Goal: Task Accomplishment & Management: Complete application form

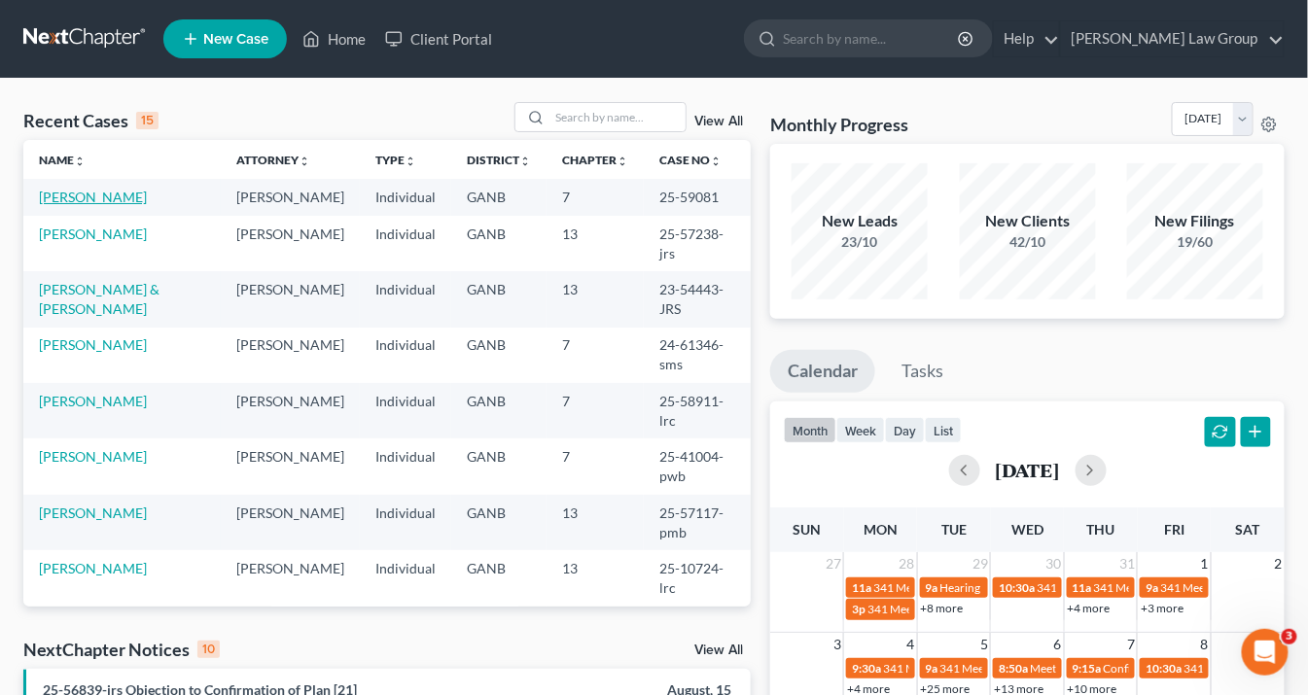
click at [98, 201] on link "[PERSON_NAME]" at bounding box center [93, 197] width 108 height 17
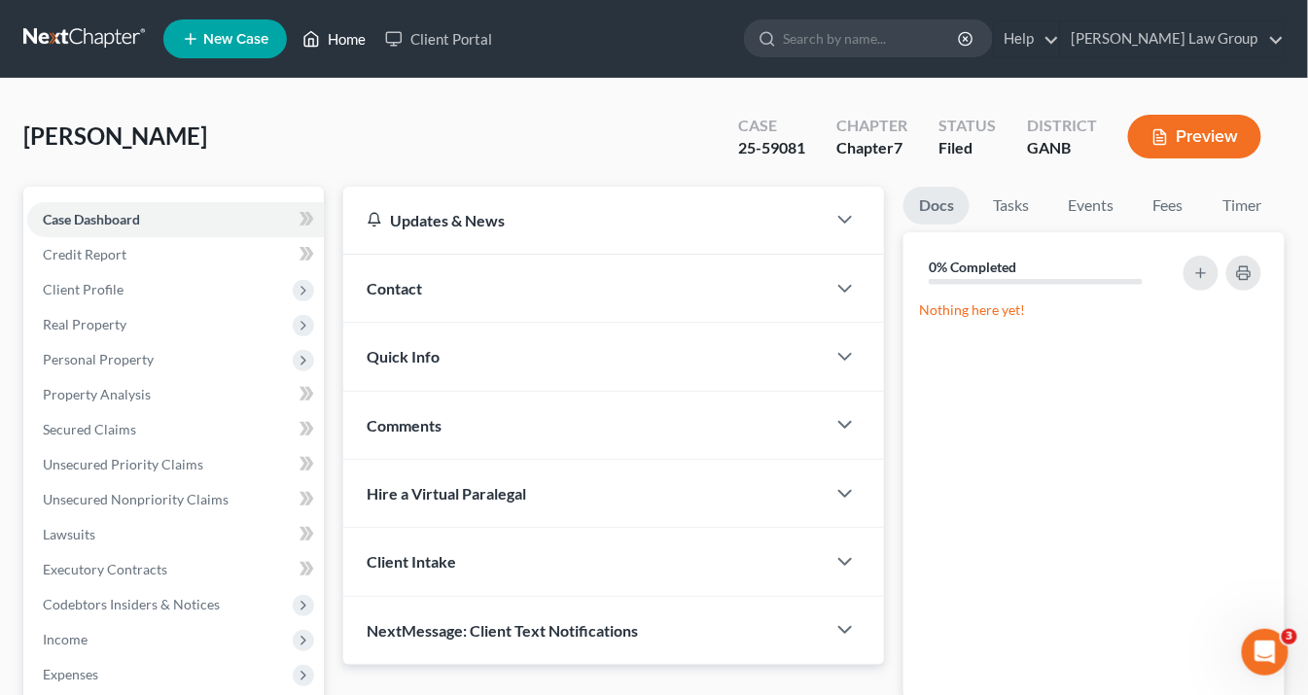
click at [330, 37] on link "Home" at bounding box center [334, 38] width 83 height 35
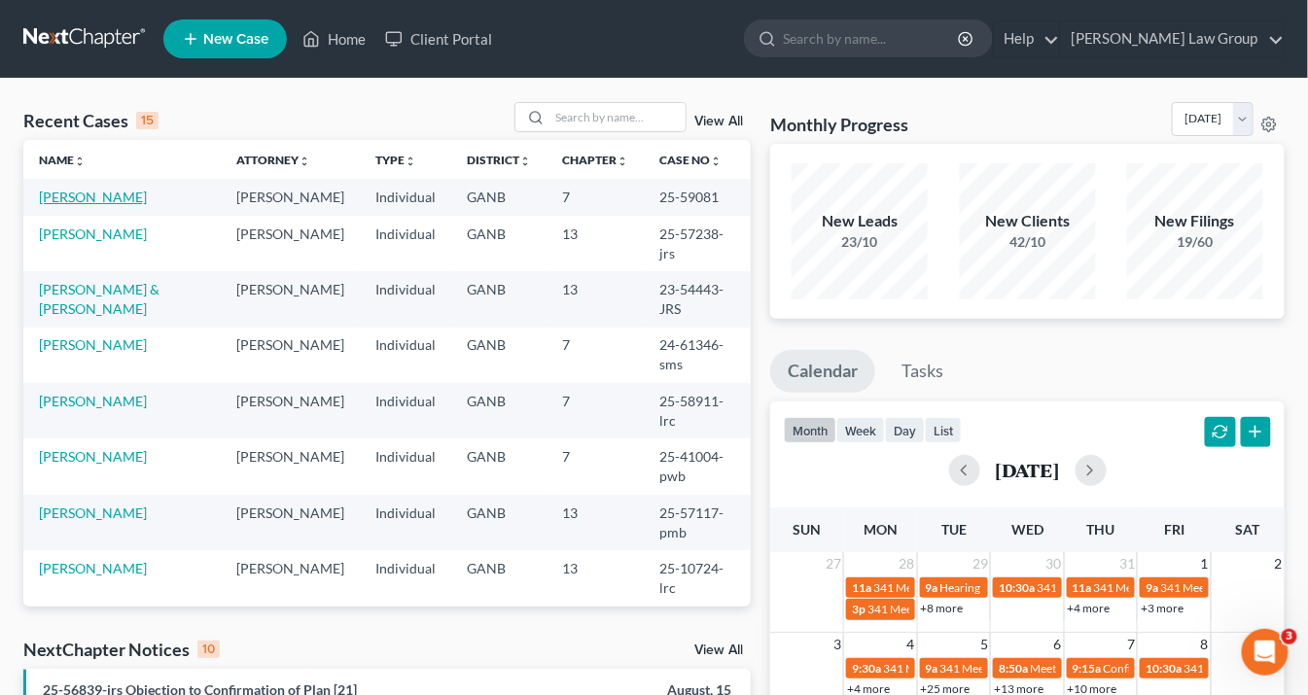
click at [116, 194] on link "[PERSON_NAME]" at bounding box center [93, 197] width 108 height 17
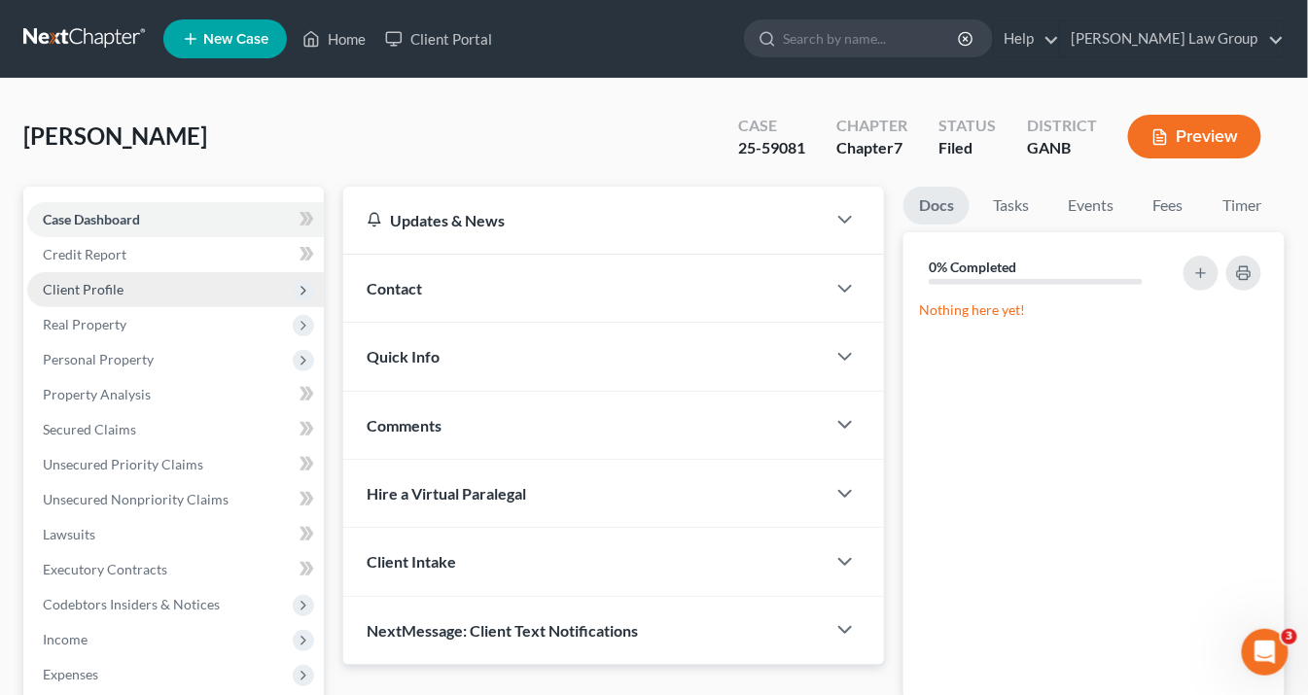
click at [125, 289] on span "Client Profile" at bounding box center [175, 289] width 296 height 35
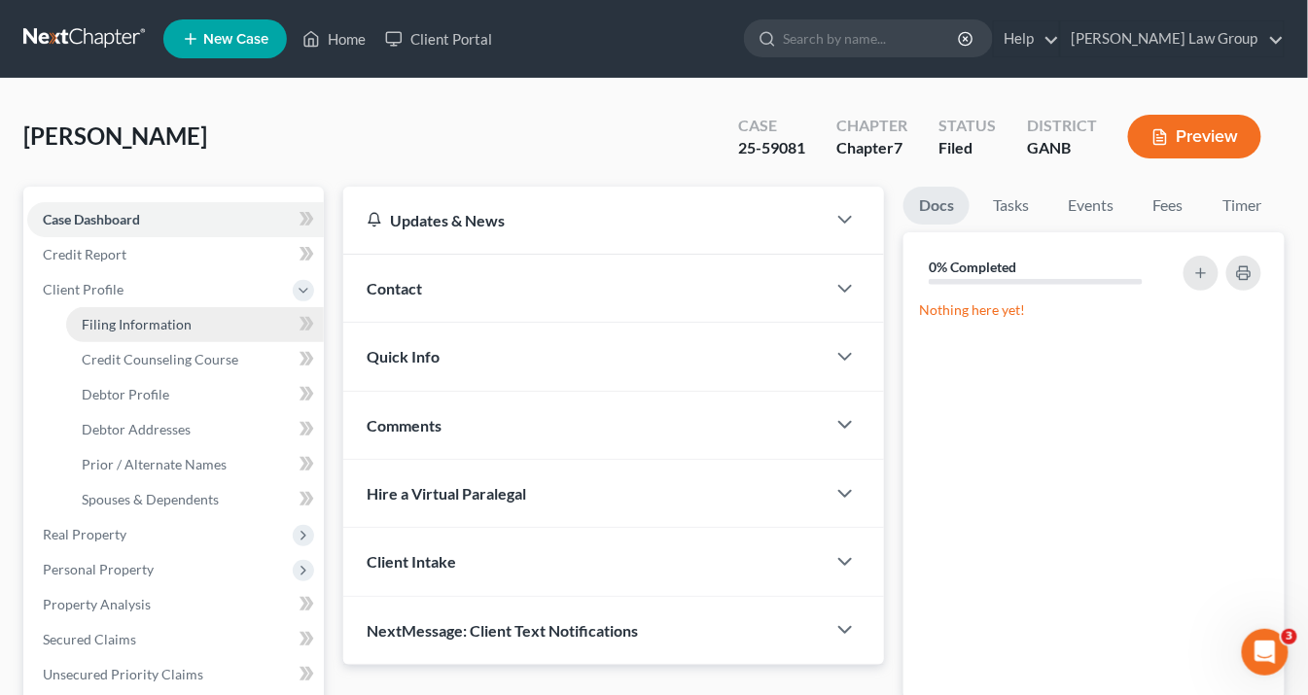
click at [143, 322] on span "Filing Information" at bounding box center [137, 324] width 110 height 17
select select "1"
select select "0"
select select "10"
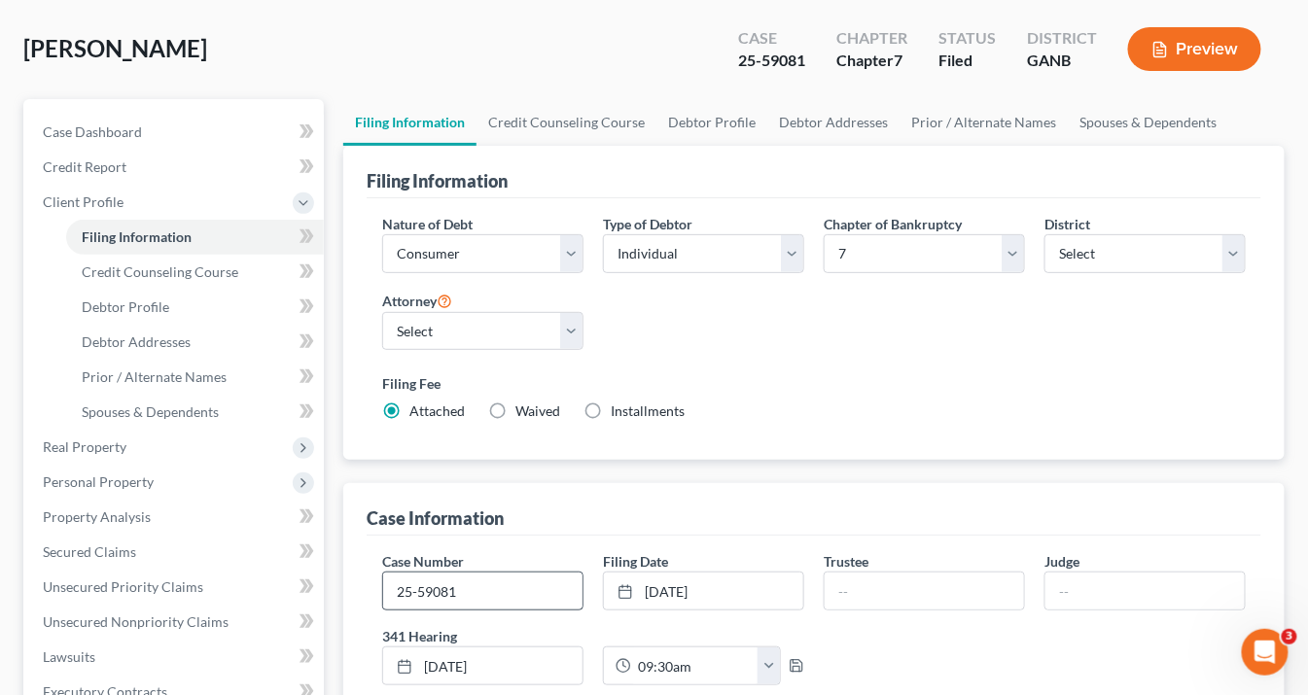
scroll to position [156, 0]
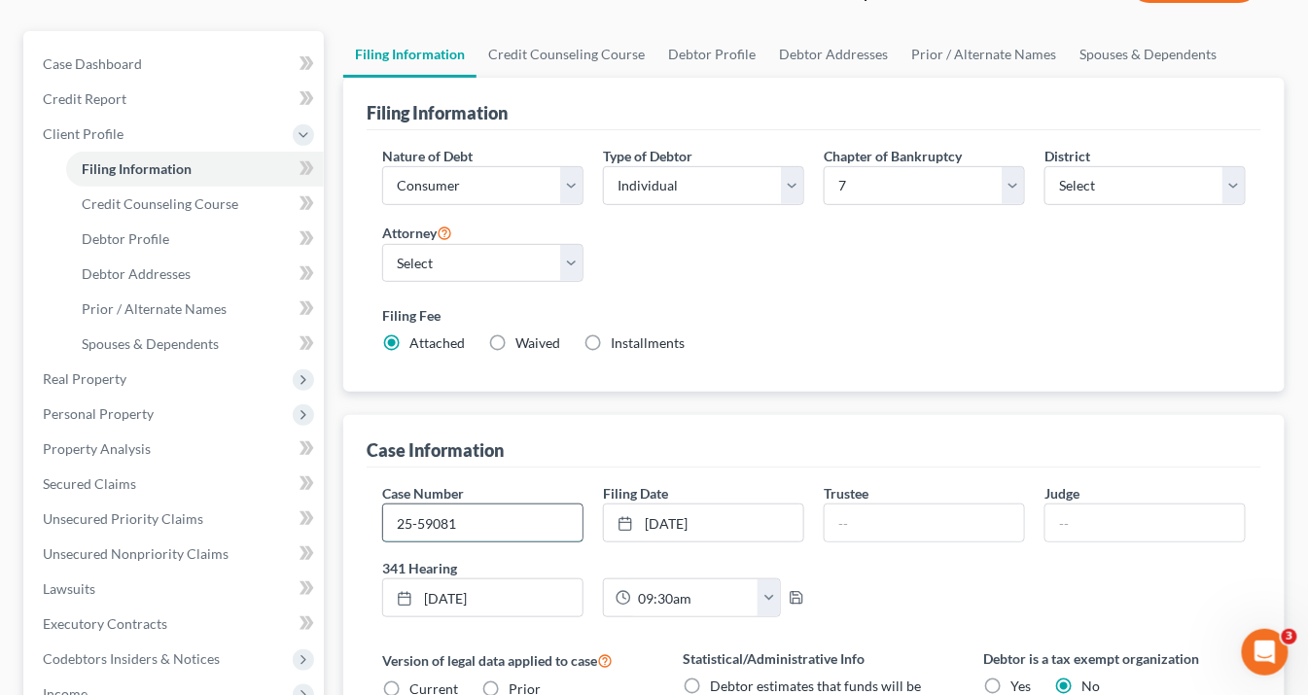
drag, startPoint x: 512, startPoint y: 513, endPoint x: 520, endPoint y: 505, distance: 11.7
click at [512, 512] on input "25-59081" at bounding box center [482, 523] width 199 height 37
type input "25-59081-jrs"
click at [883, 521] on input "text" at bounding box center [923, 523] width 199 height 37
type input "[PERSON_NAME]"
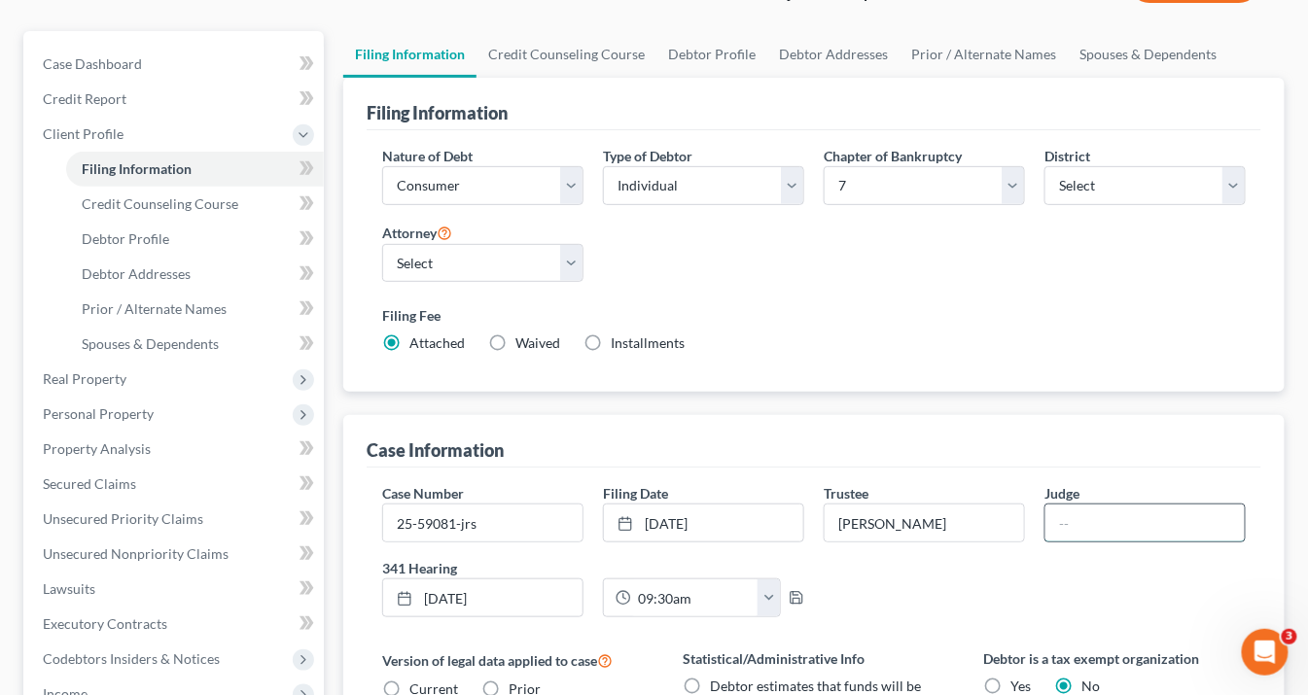
click at [1090, 519] on input "text" at bounding box center [1144, 523] width 199 height 37
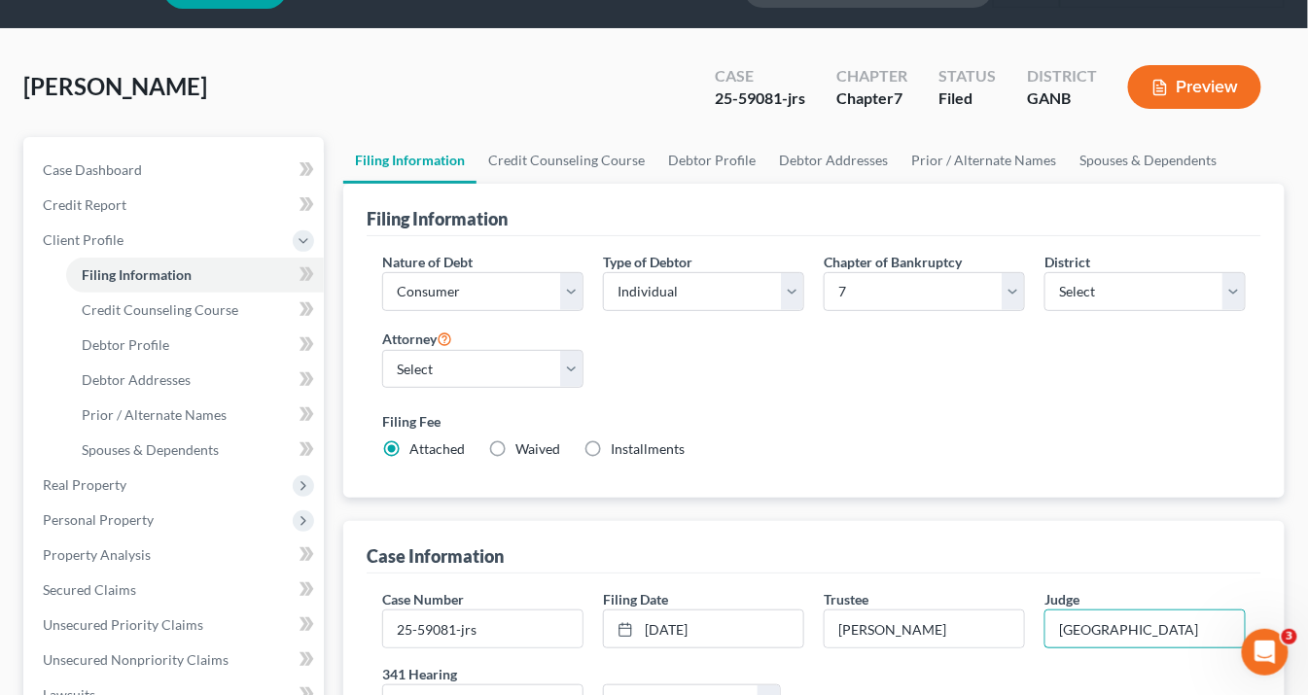
scroll to position [0, 0]
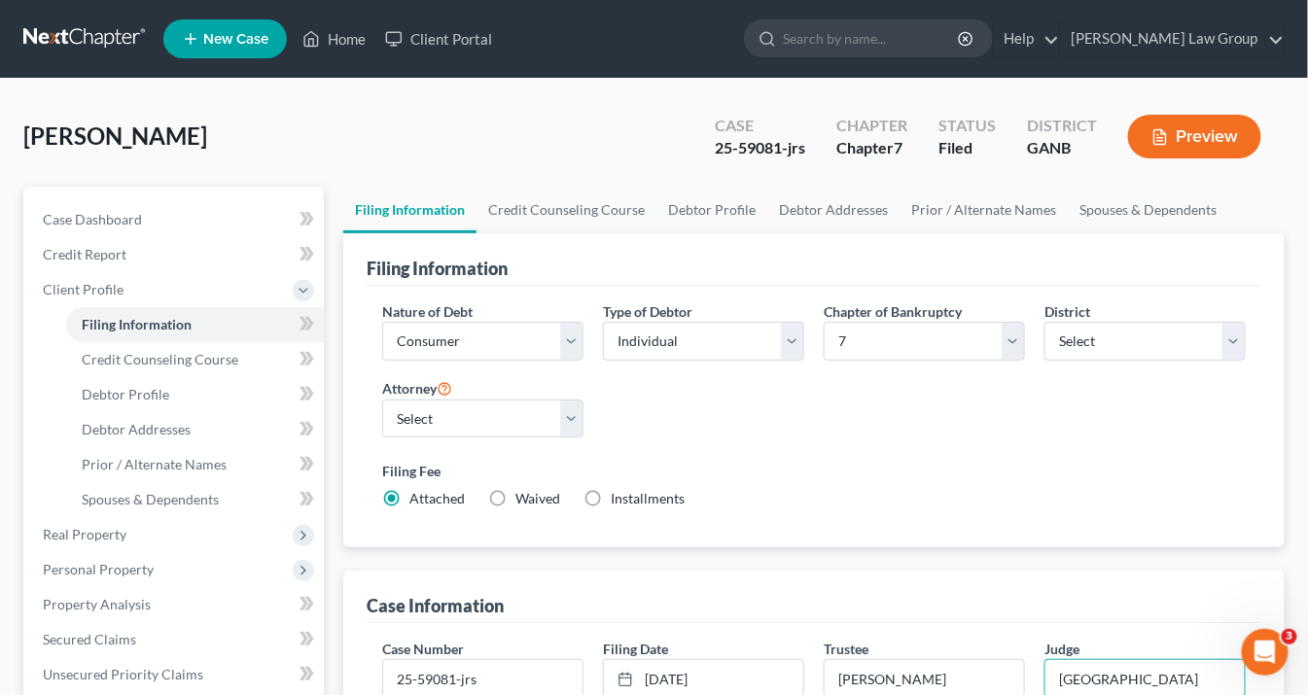
type input "[GEOGRAPHIC_DATA]"
click at [343, 43] on link "Home" at bounding box center [334, 38] width 83 height 35
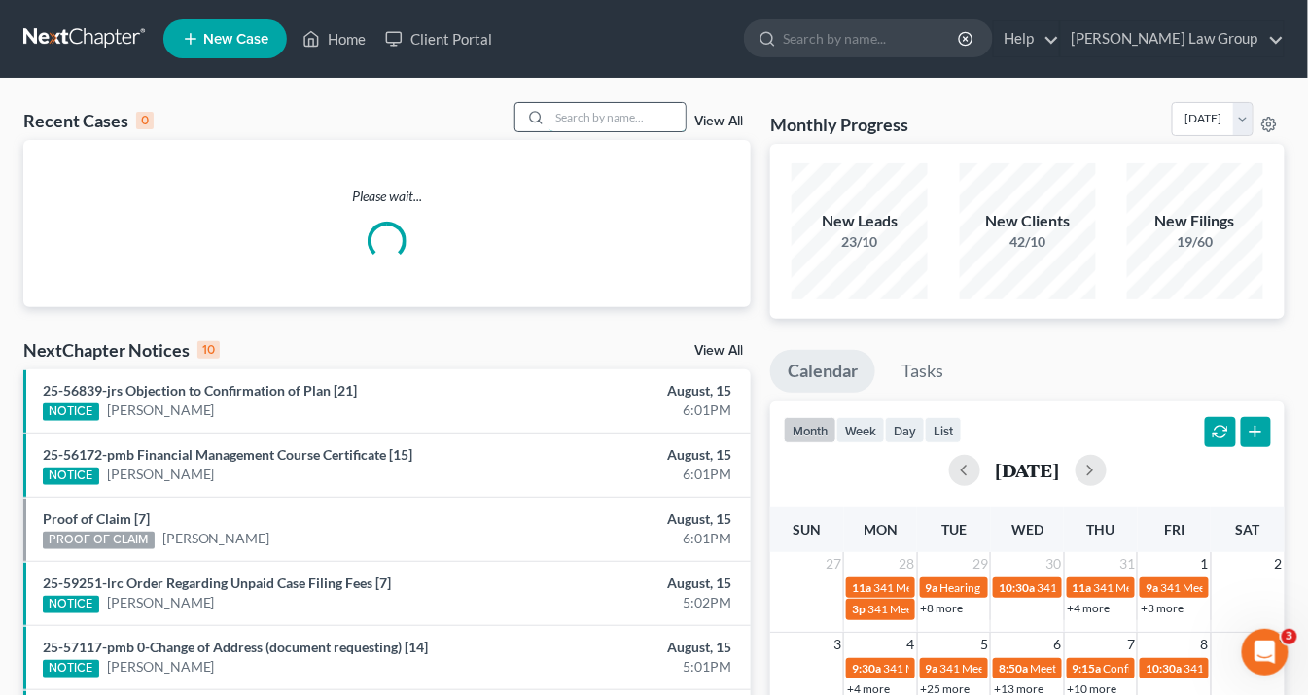
click at [642, 115] on input "search" at bounding box center [617, 117] width 136 height 28
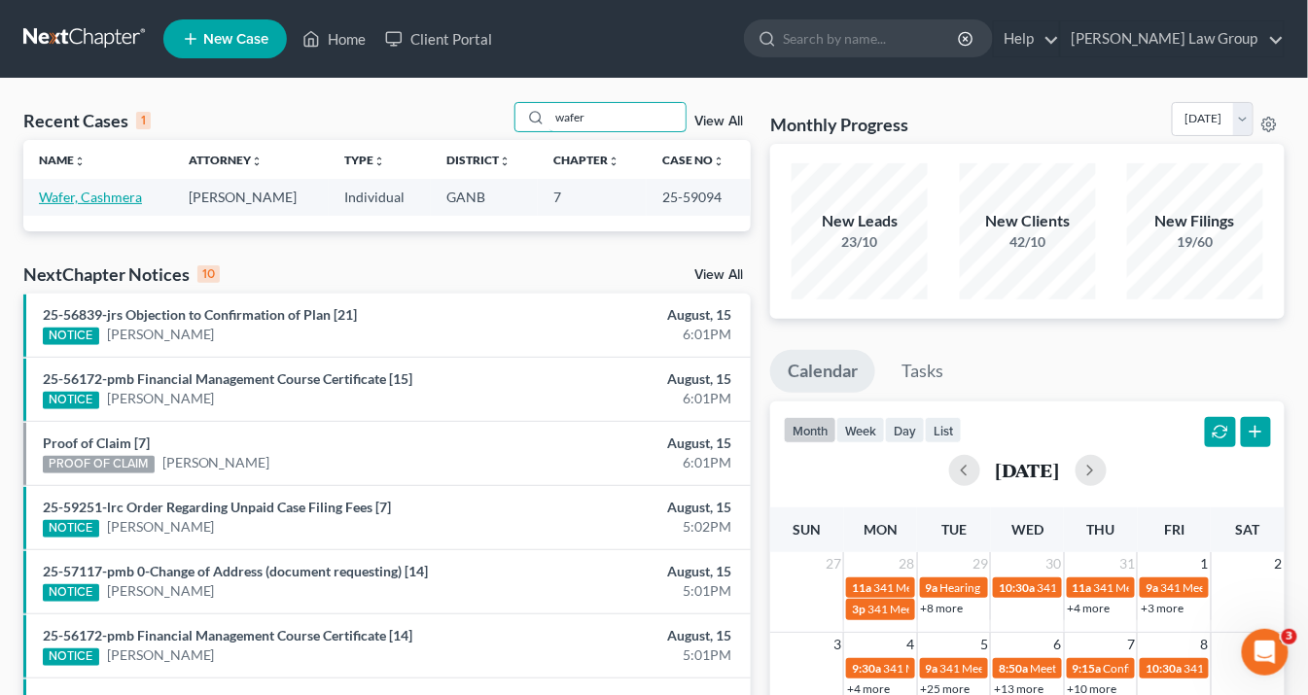
type input "wafer"
click at [122, 194] on link "Wafer, Cashmera" at bounding box center [90, 197] width 103 height 17
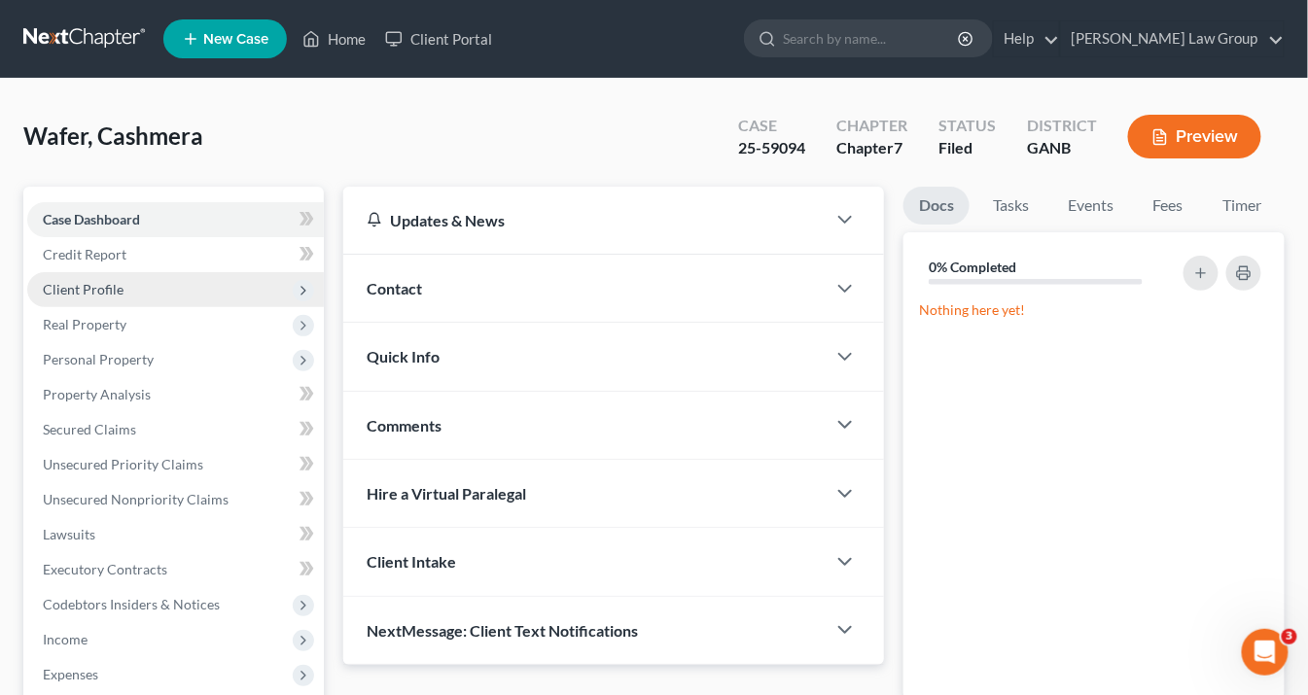
click at [109, 288] on span "Client Profile" at bounding box center [83, 289] width 81 height 17
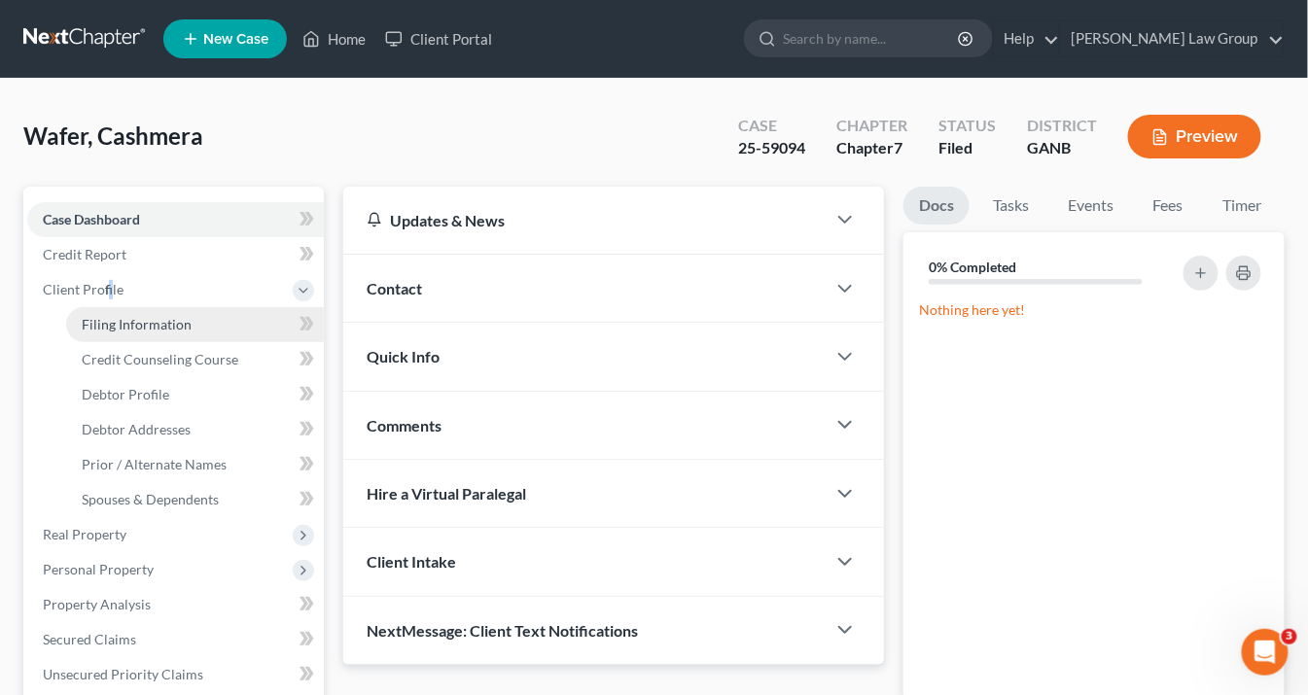
click at [120, 327] on span "Filing Information" at bounding box center [137, 324] width 110 height 17
select select "1"
select select "0"
select select "19"
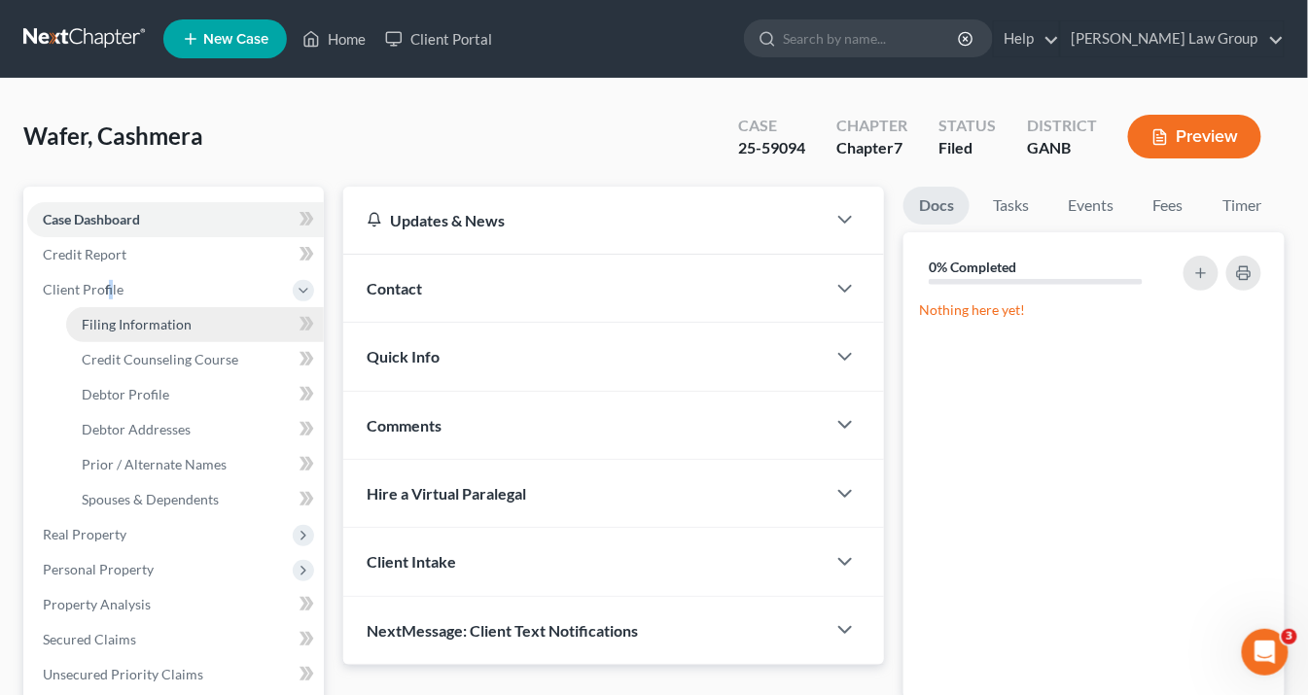
select select "0"
select select "10"
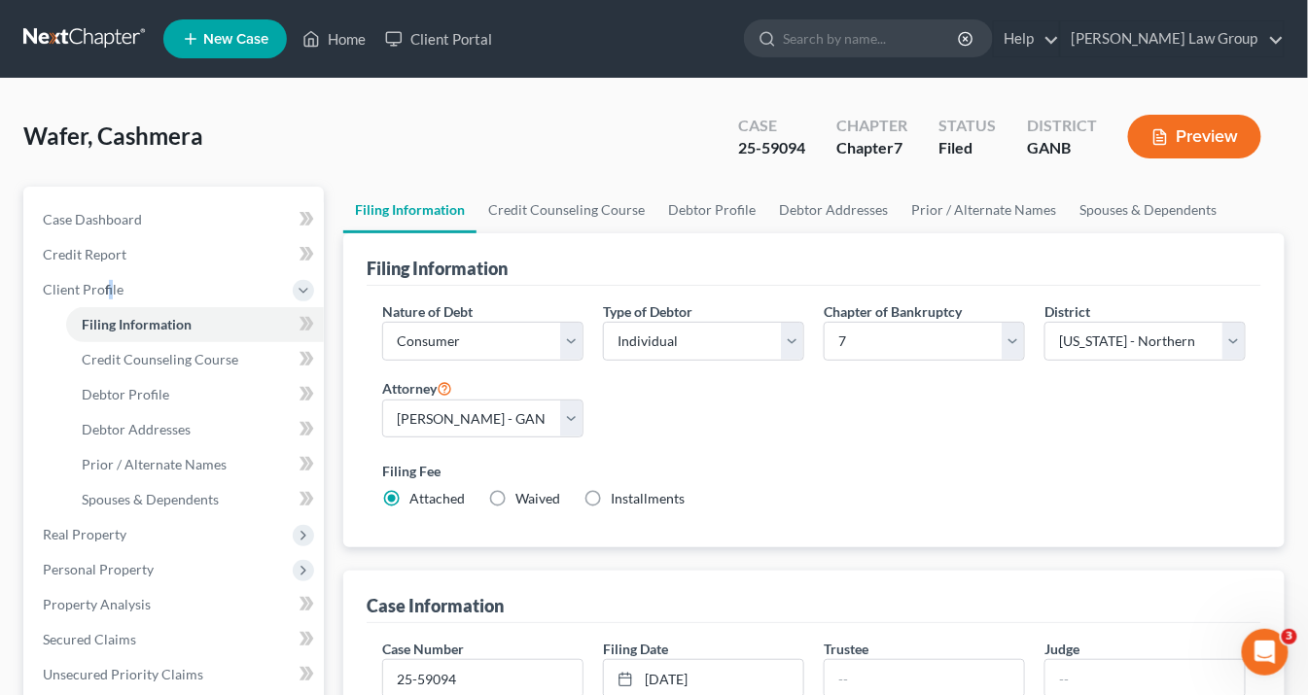
scroll to position [233, 0]
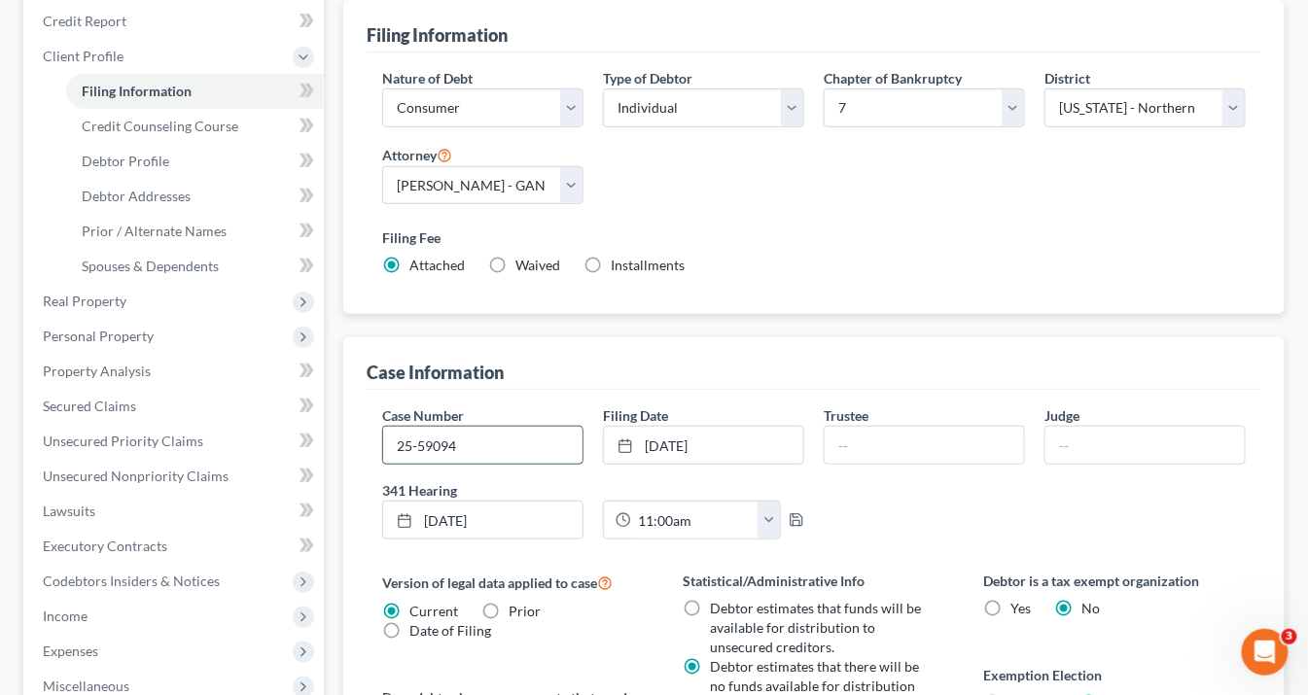
click at [475, 436] on input "25-59094" at bounding box center [482, 445] width 199 height 37
type input "25-59094-lrc"
click at [841, 449] on input "text" at bounding box center [923, 445] width 199 height 37
type input "[PERSON_NAME]"
drag, startPoint x: 1097, startPoint y: 449, endPoint x: 1093, endPoint y: 485, distance: 36.2
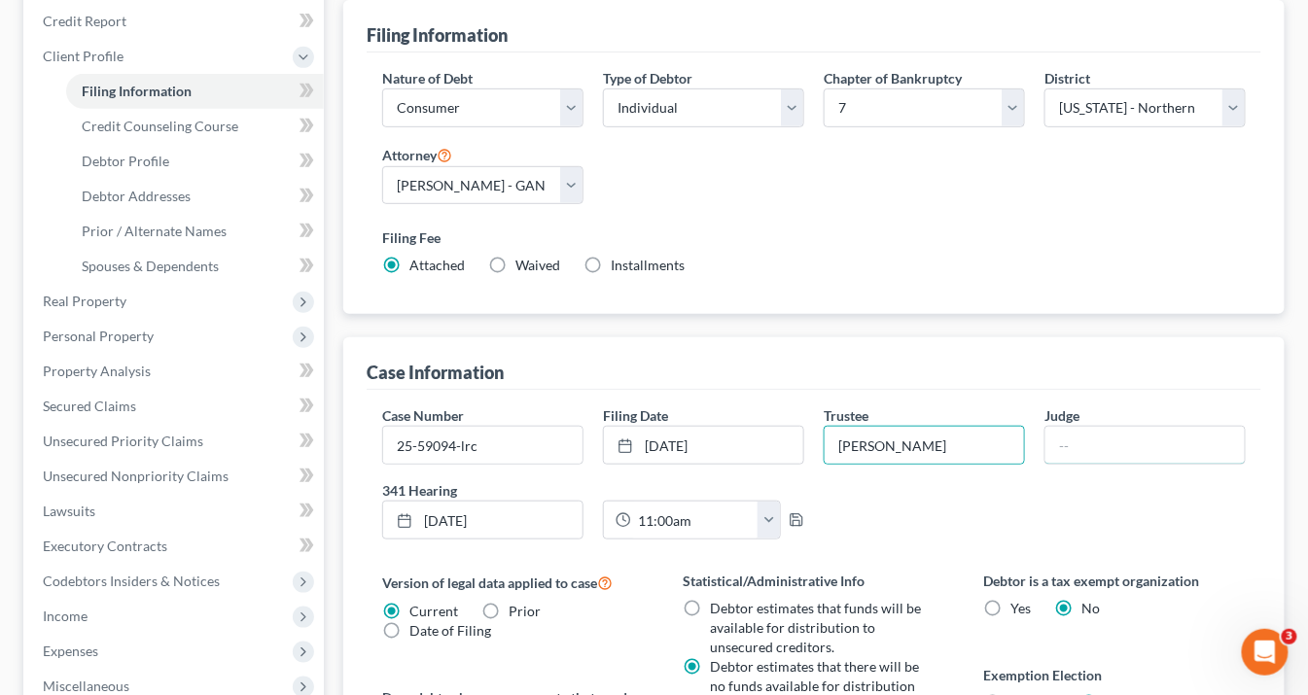
click at [1097, 449] on input "text" at bounding box center [1144, 445] width 199 height 37
type input "T"
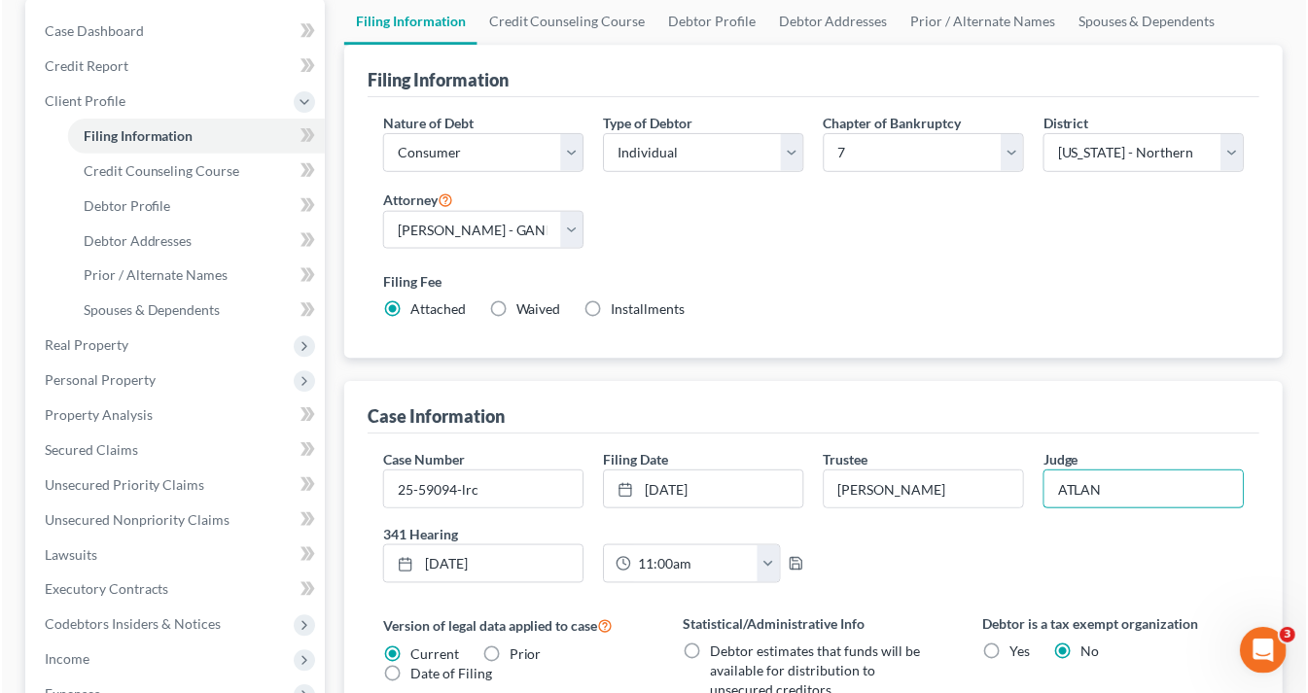
scroll to position [156, 0]
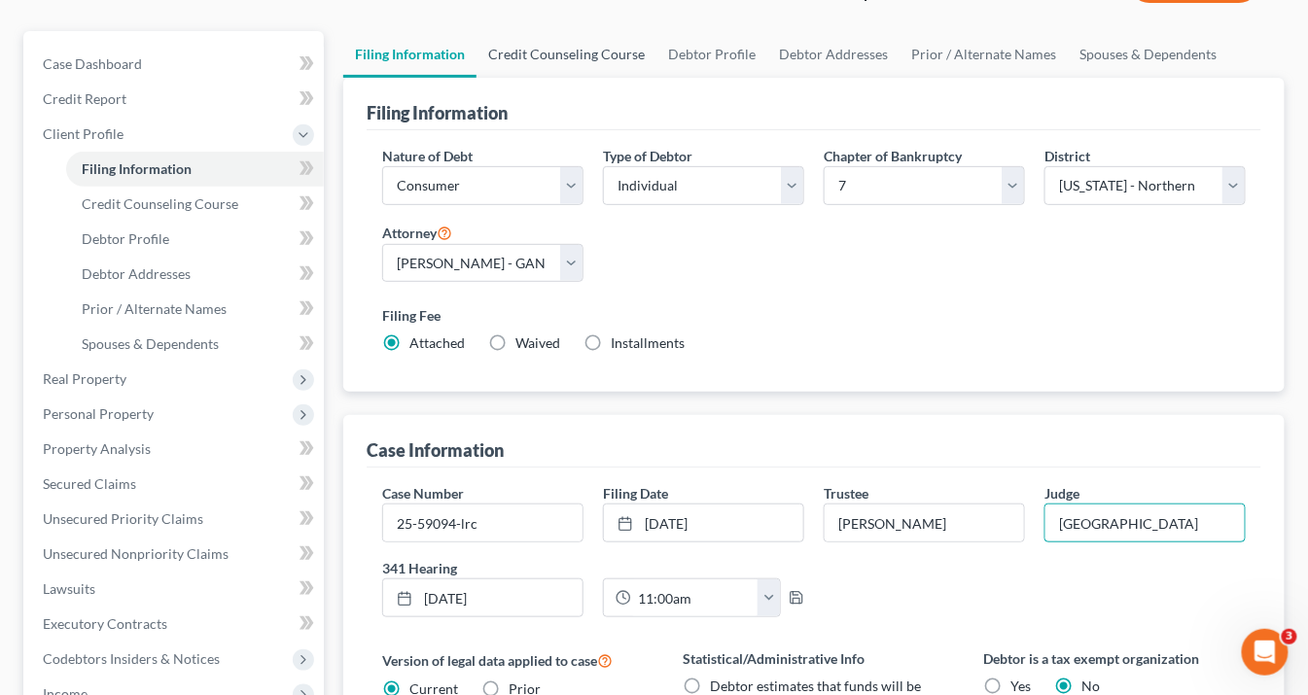
type input "[GEOGRAPHIC_DATA]"
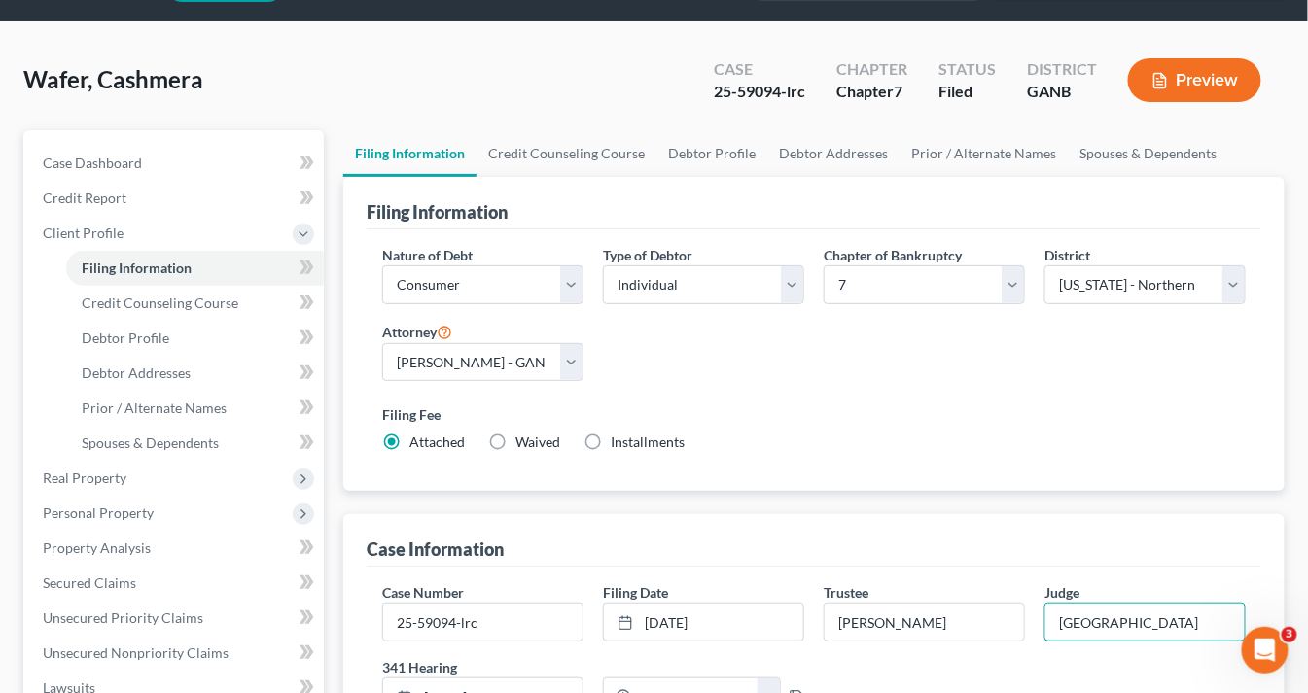
scroll to position [0, 0]
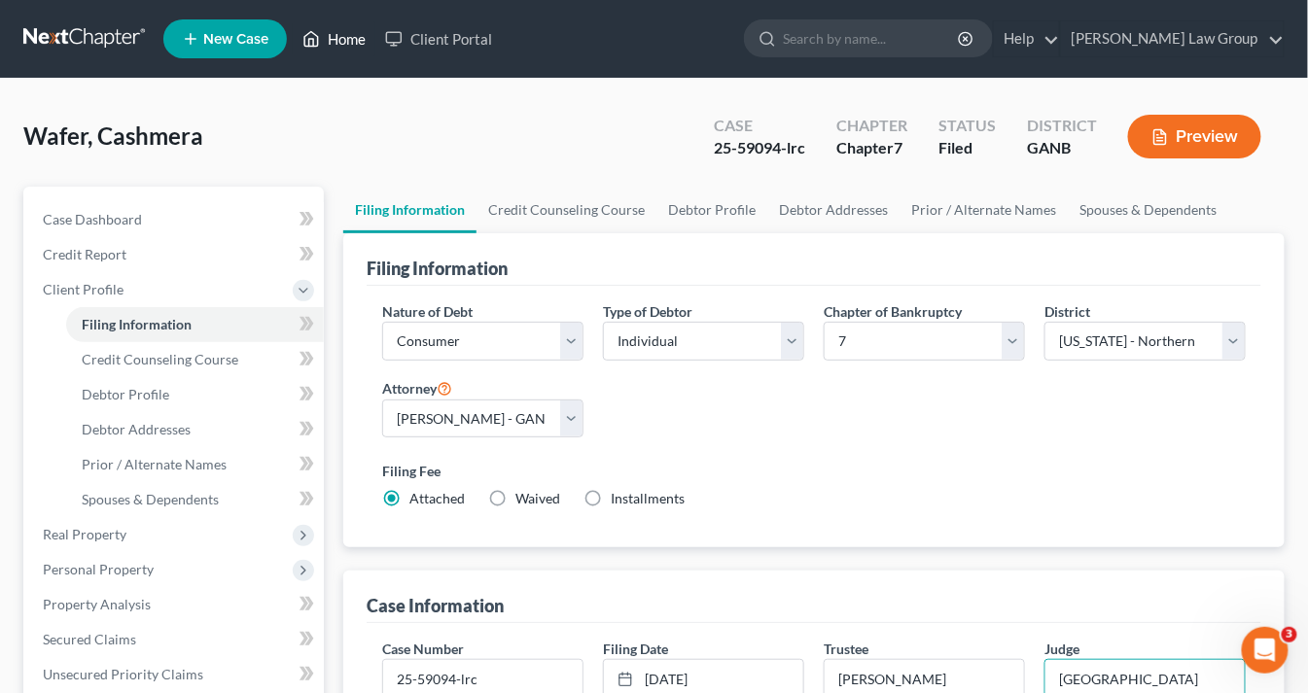
click at [335, 35] on link "Home" at bounding box center [334, 38] width 83 height 35
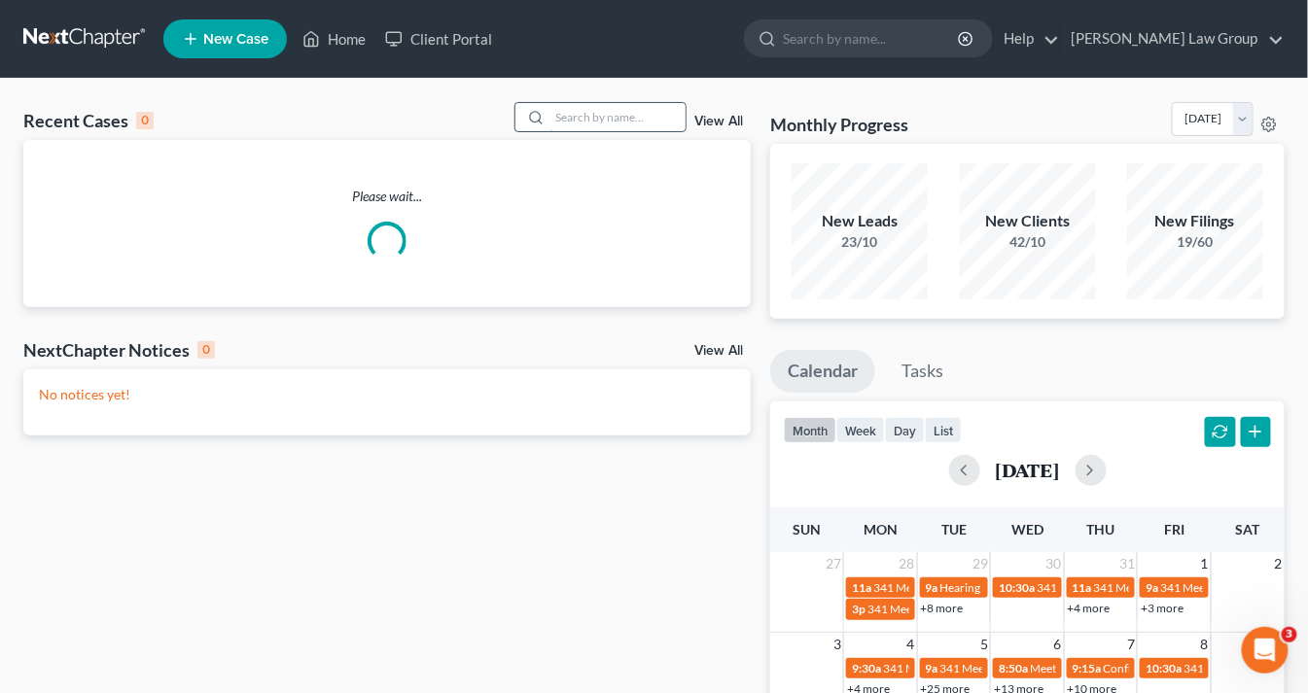
click at [584, 121] on input "search" at bounding box center [617, 117] width 136 height 28
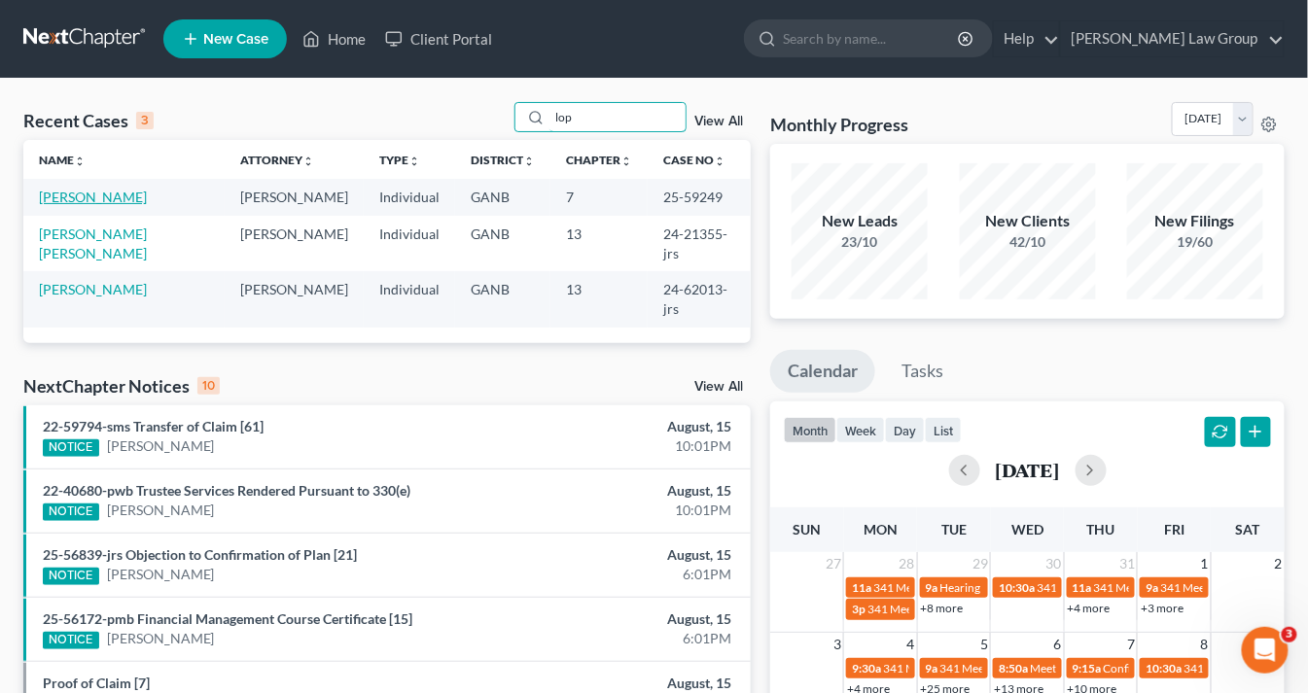
type input "lop"
click at [82, 199] on link "[PERSON_NAME]" at bounding box center [93, 197] width 108 height 17
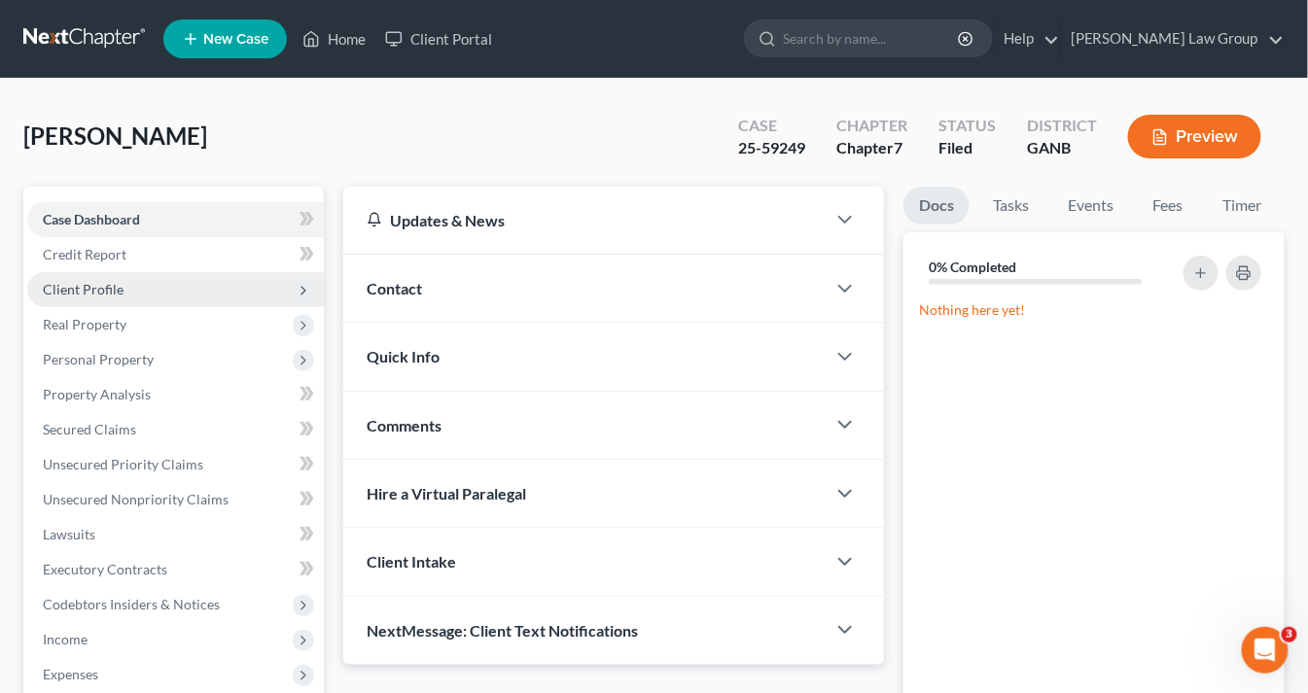
click at [87, 288] on span "Client Profile" at bounding box center [83, 289] width 81 height 17
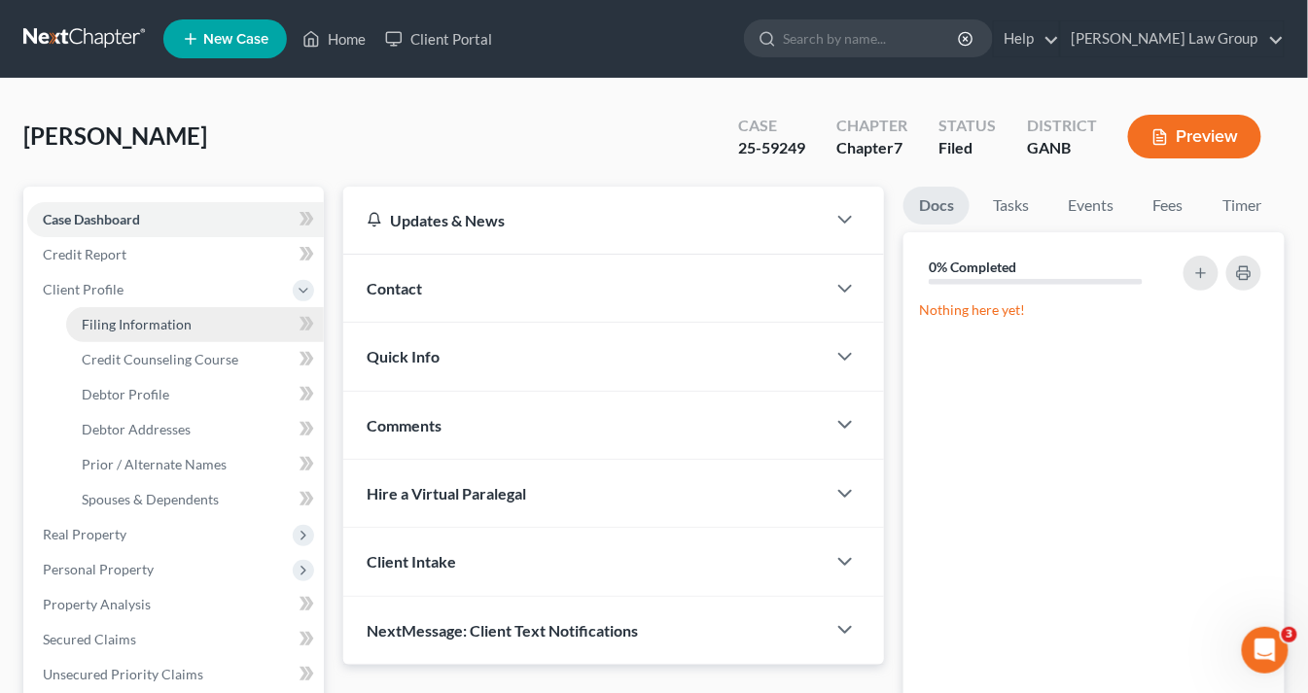
click at [106, 321] on span "Filing Information" at bounding box center [137, 324] width 110 height 17
select select "1"
select select "0"
select select "19"
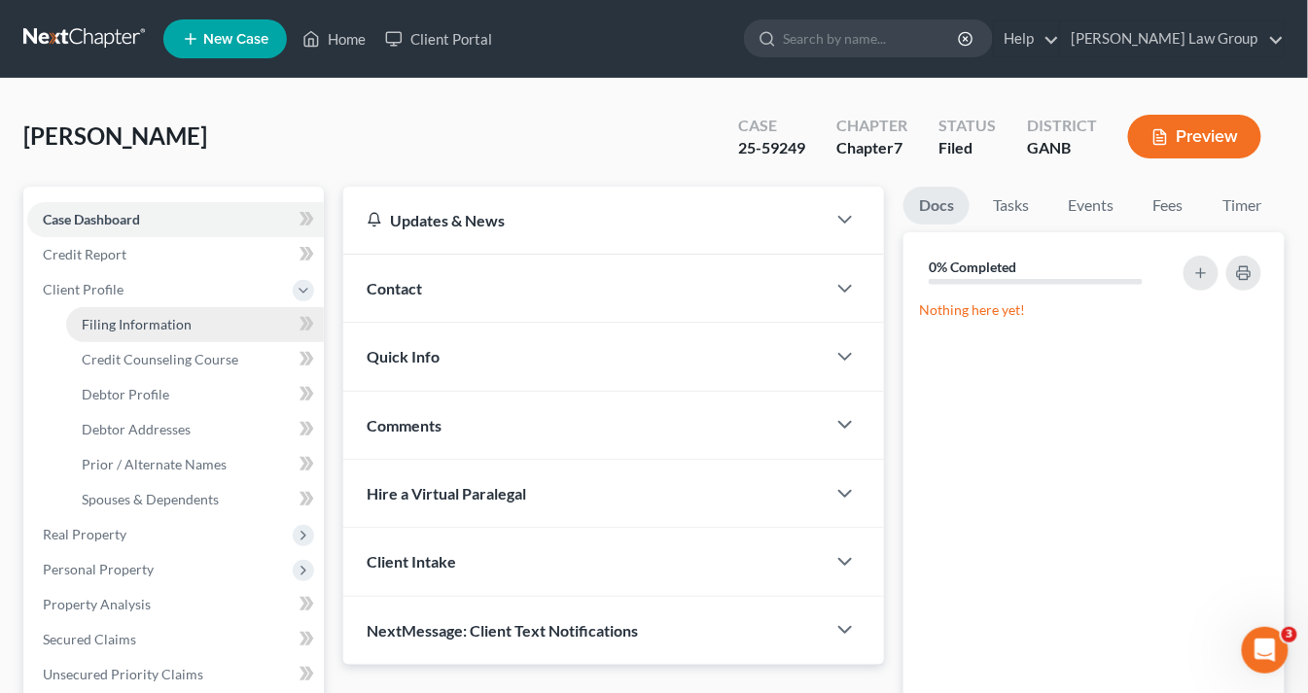
select select "0"
select select "10"
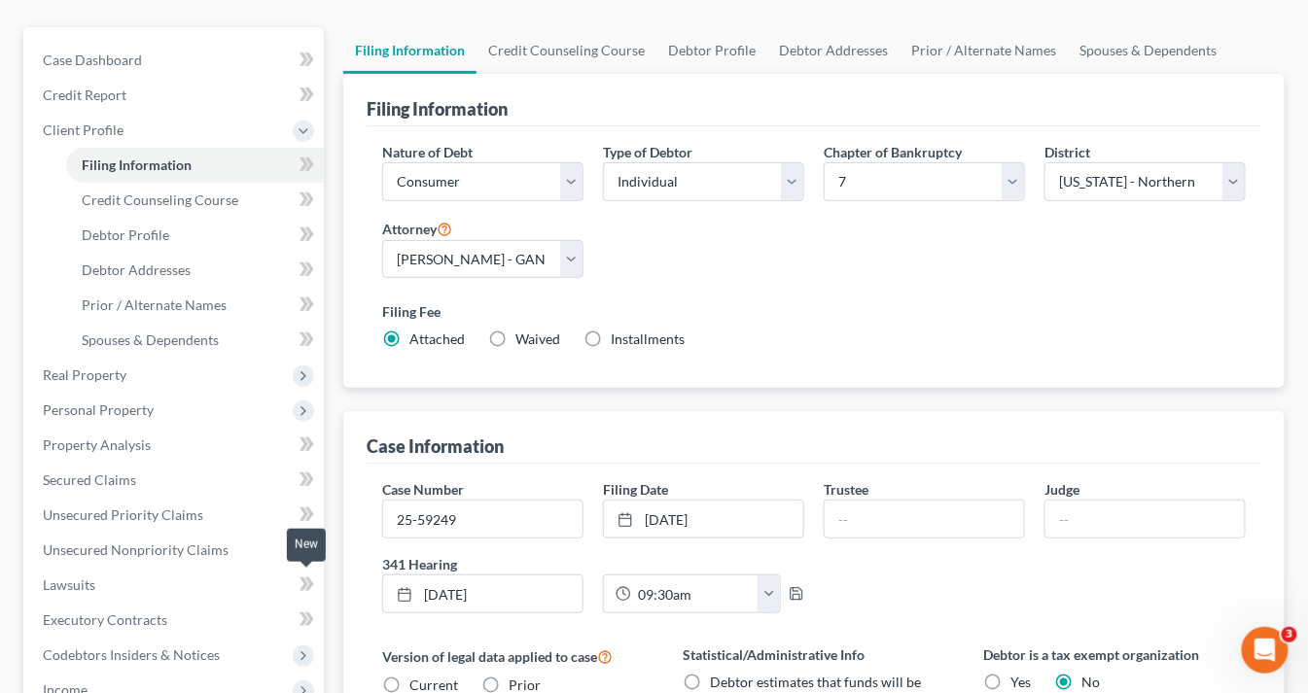
scroll to position [311, 0]
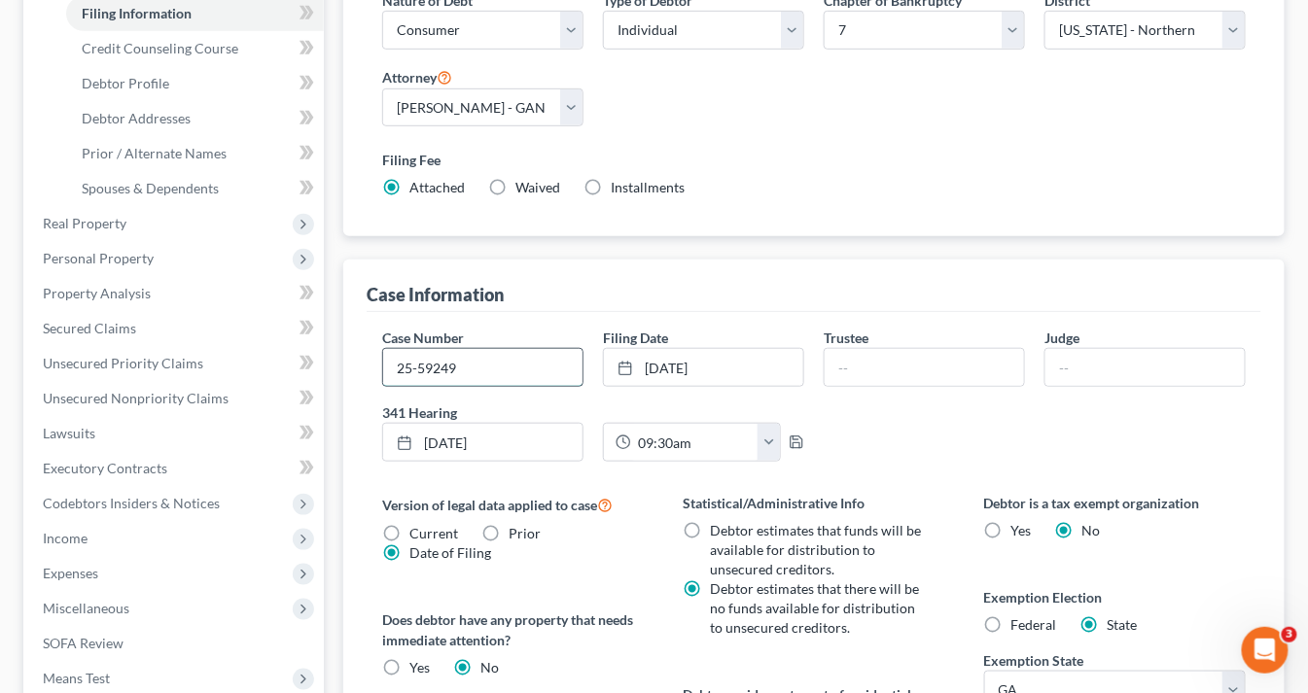
click at [494, 373] on input "25-59249" at bounding box center [482, 367] width 199 height 37
click at [458, 364] on input "25-59249lrc" at bounding box center [482, 367] width 199 height 37
type input "25-59249-lrc"
click at [850, 358] on input "text" at bounding box center [923, 367] width 199 height 37
type input "[PERSON_NAME]"
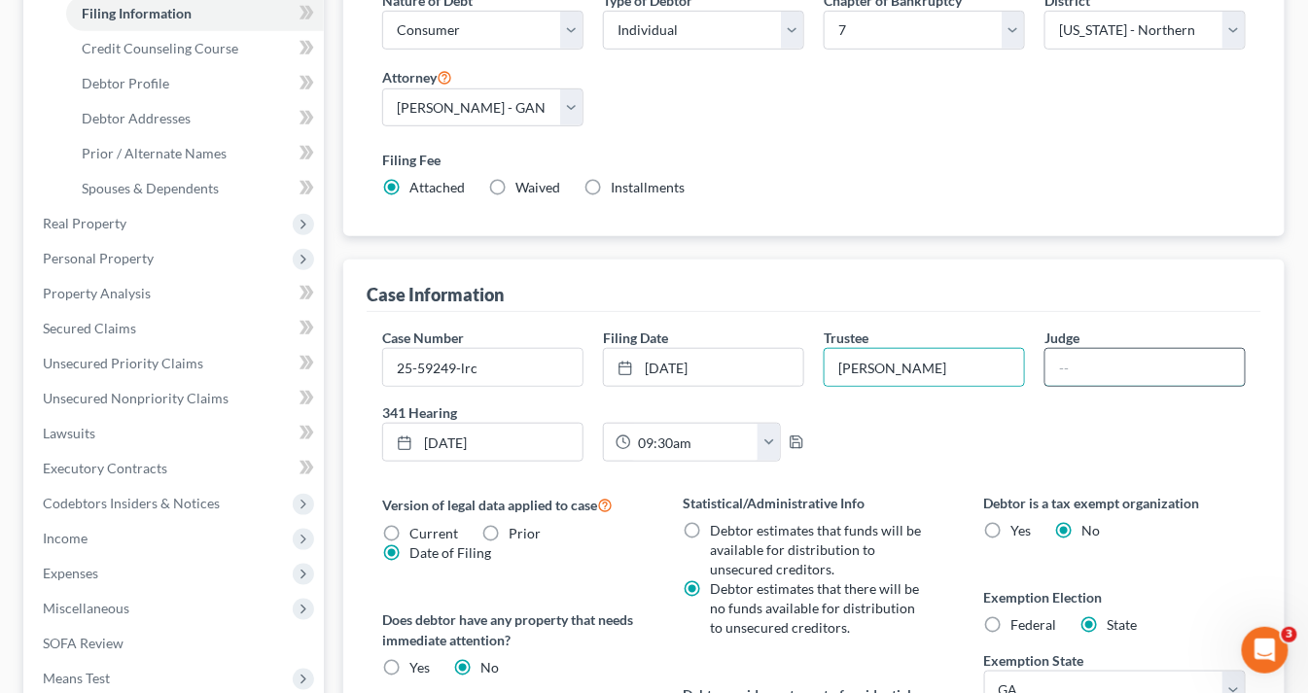
click at [1074, 366] on input "text" at bounding box center [1144, 367] width 199 height 37
type input "L"
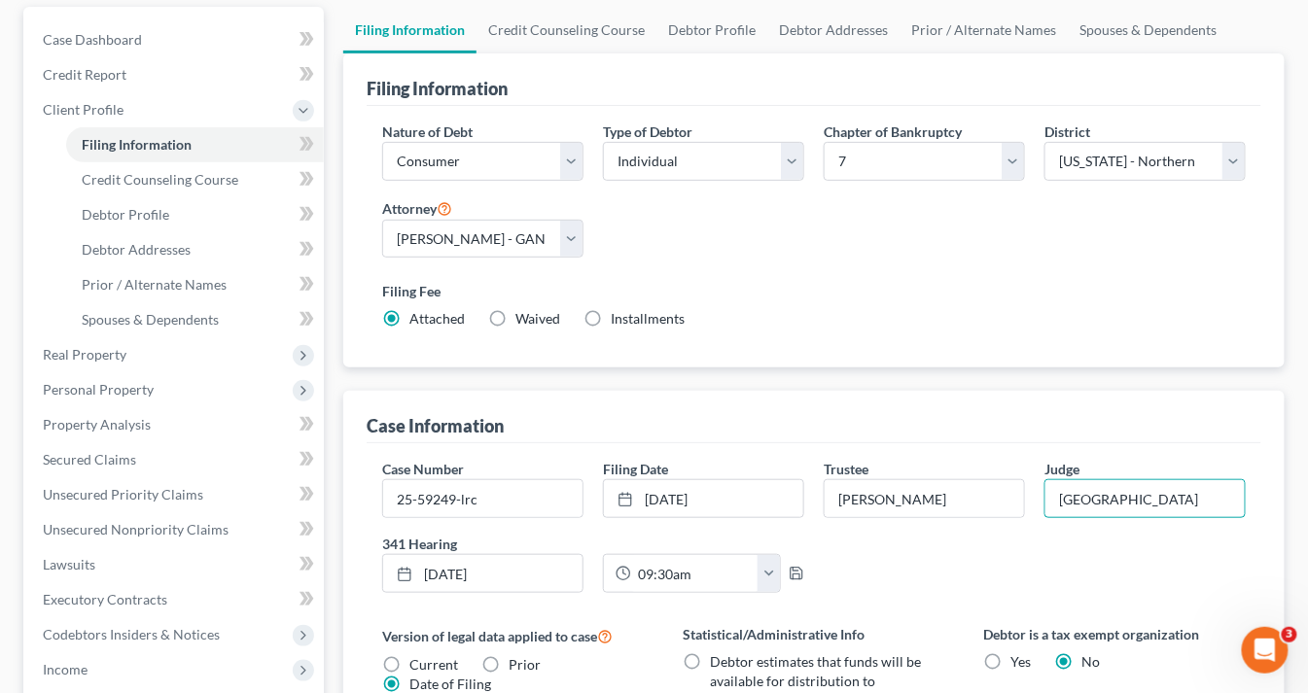
scroll to position [78, 0]
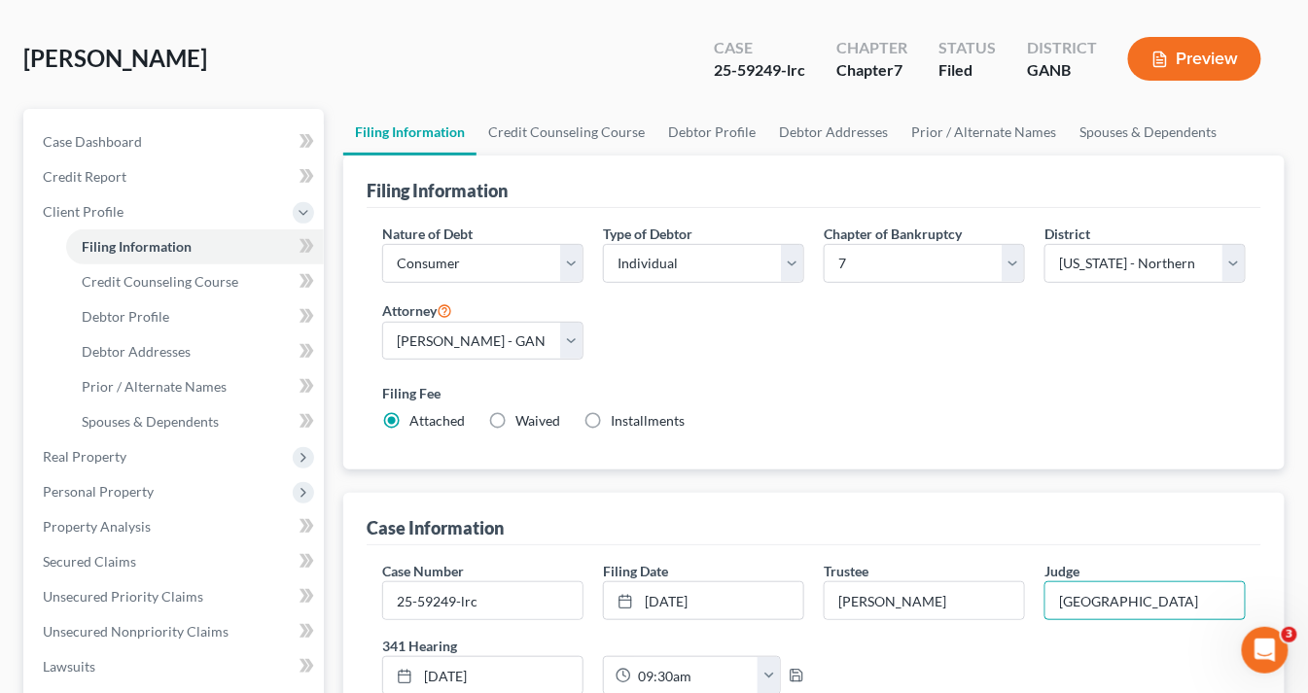
type input "[GEOGRAPHIC_DATA]"
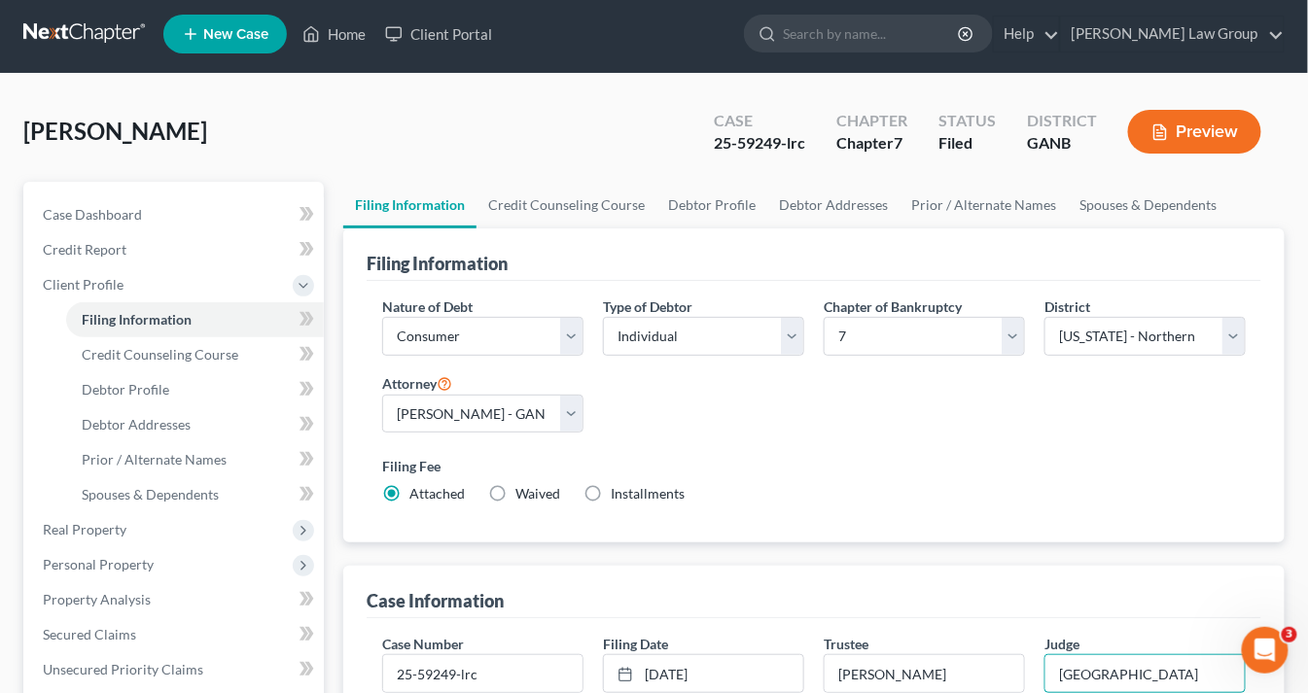
scroll to position [0, 0]
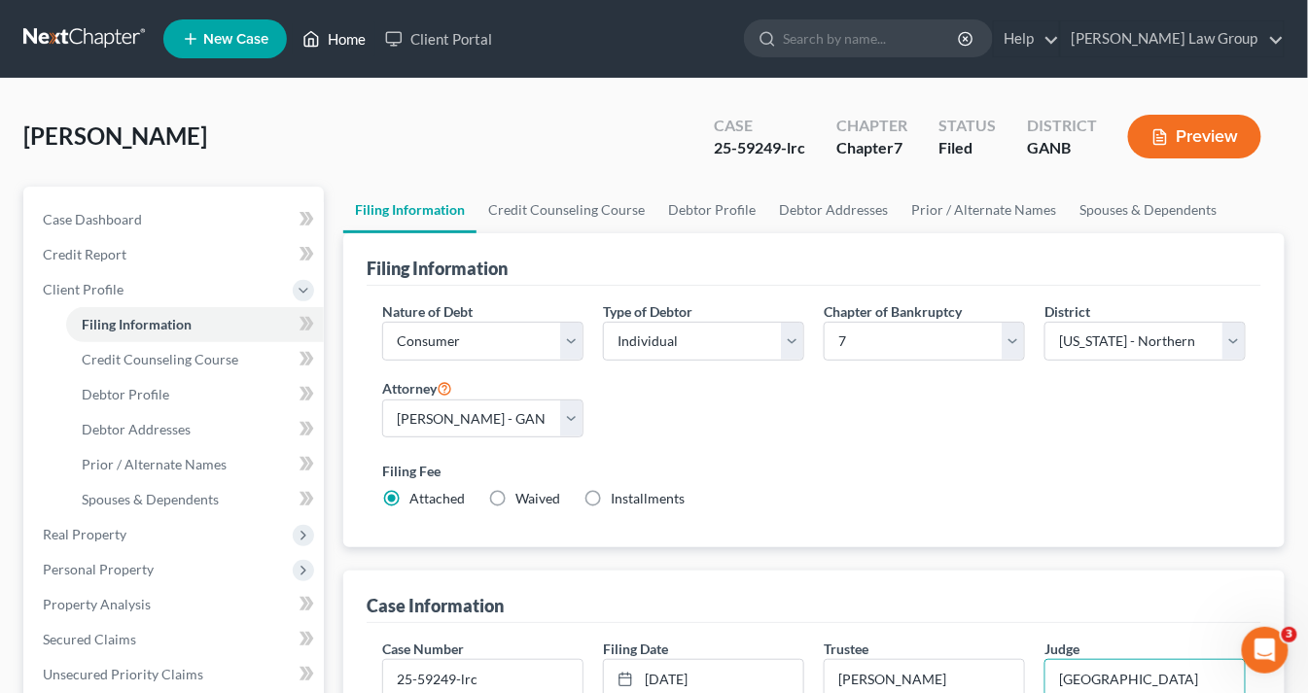
click at [354, 41] on link "Home" at bounding box center [334, 38] width 83 height 35
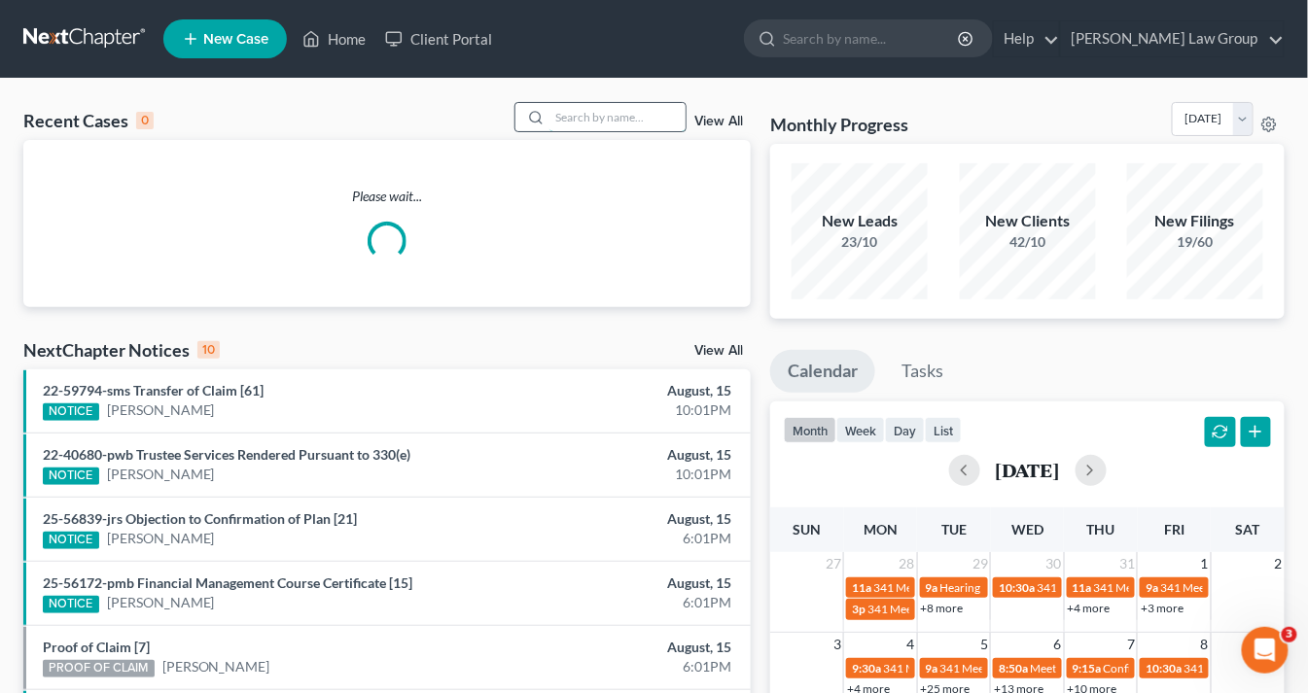
click at [590, 125] on input "search" at bounding box center [617, 117] width 136 height 28
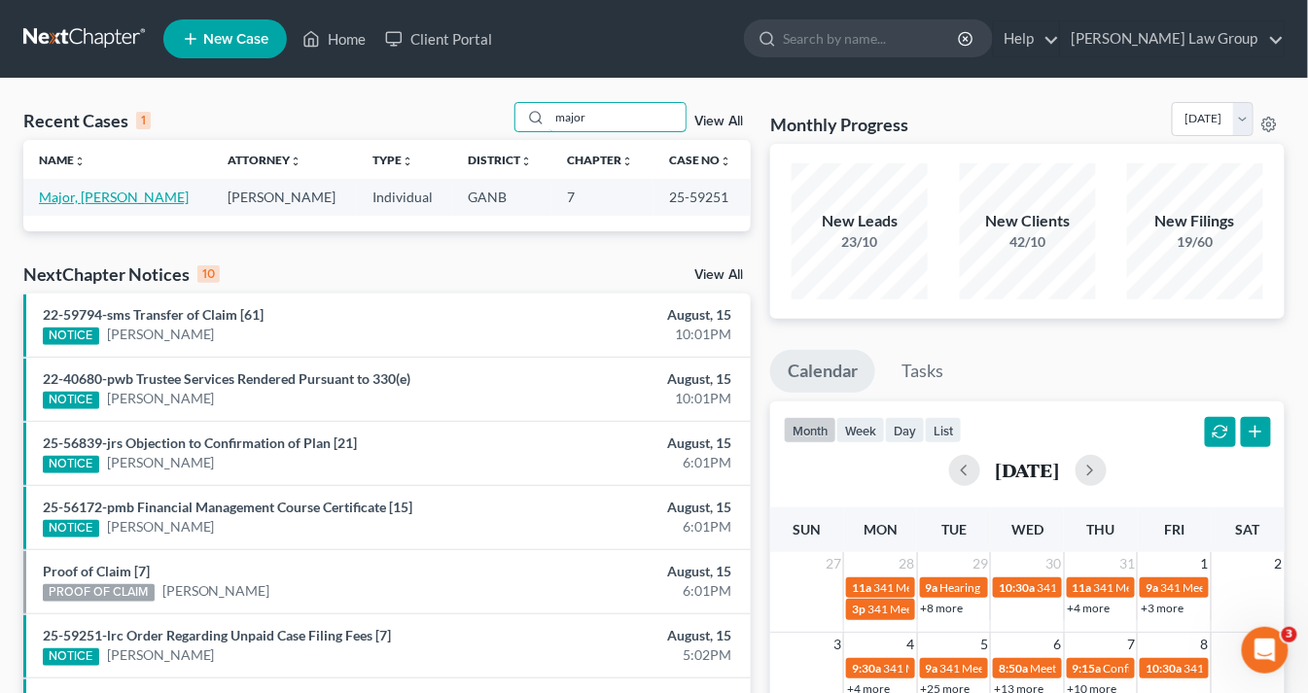
type input "major"
click at [76, 200] on link "Major, [PERSON_NAME]" at bounding box center [114, 197] width 150 height 17
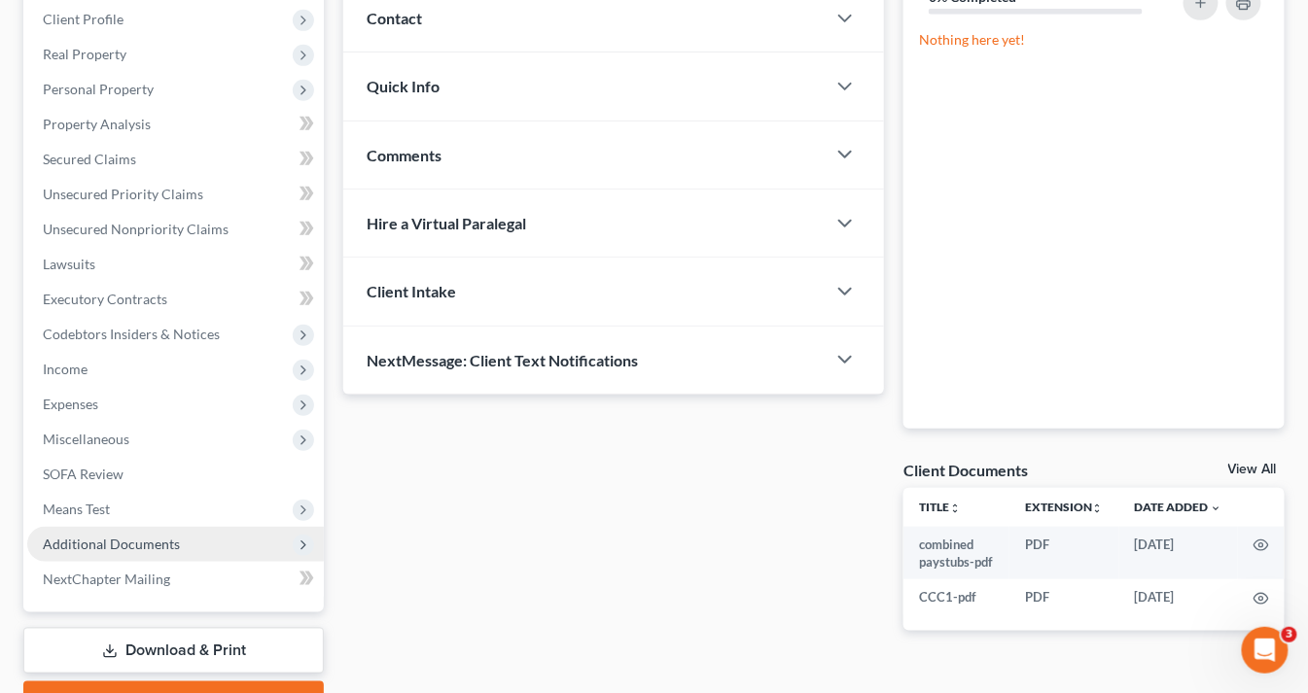
scroll to position [311, 0]
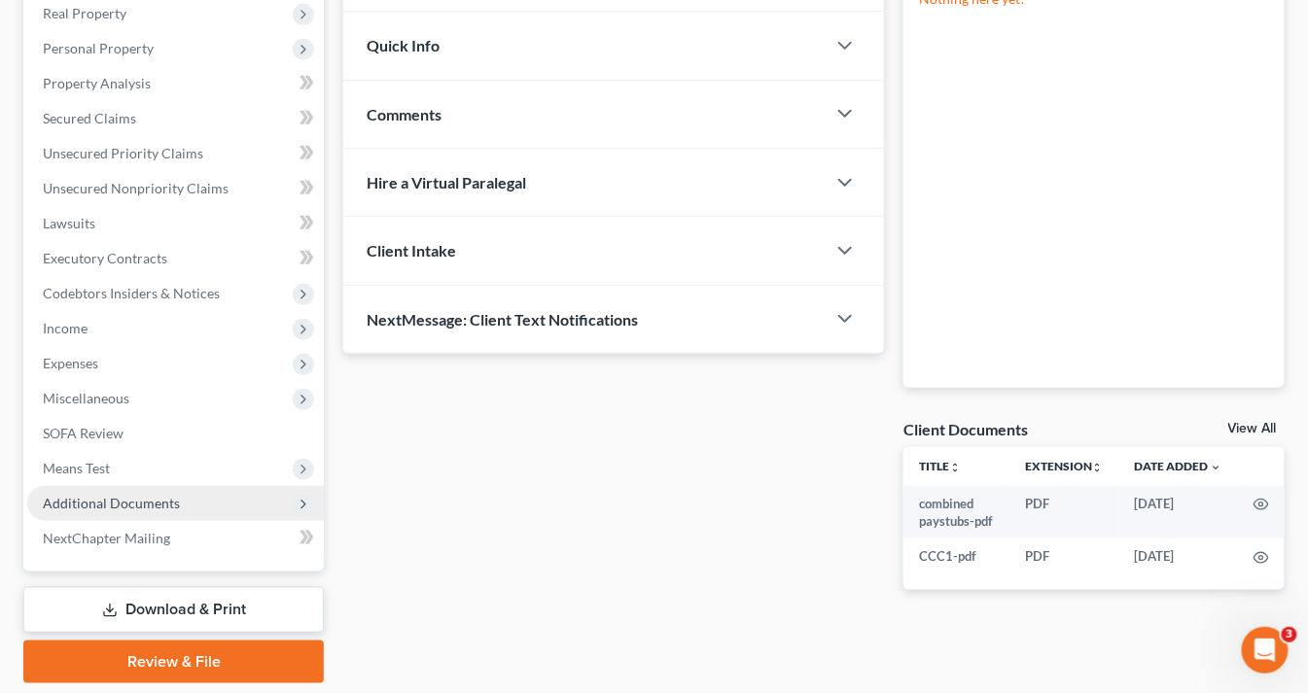
click at [114, 502] on span "Additional Documents" at bounding box center [111, 503] width 137 height 17
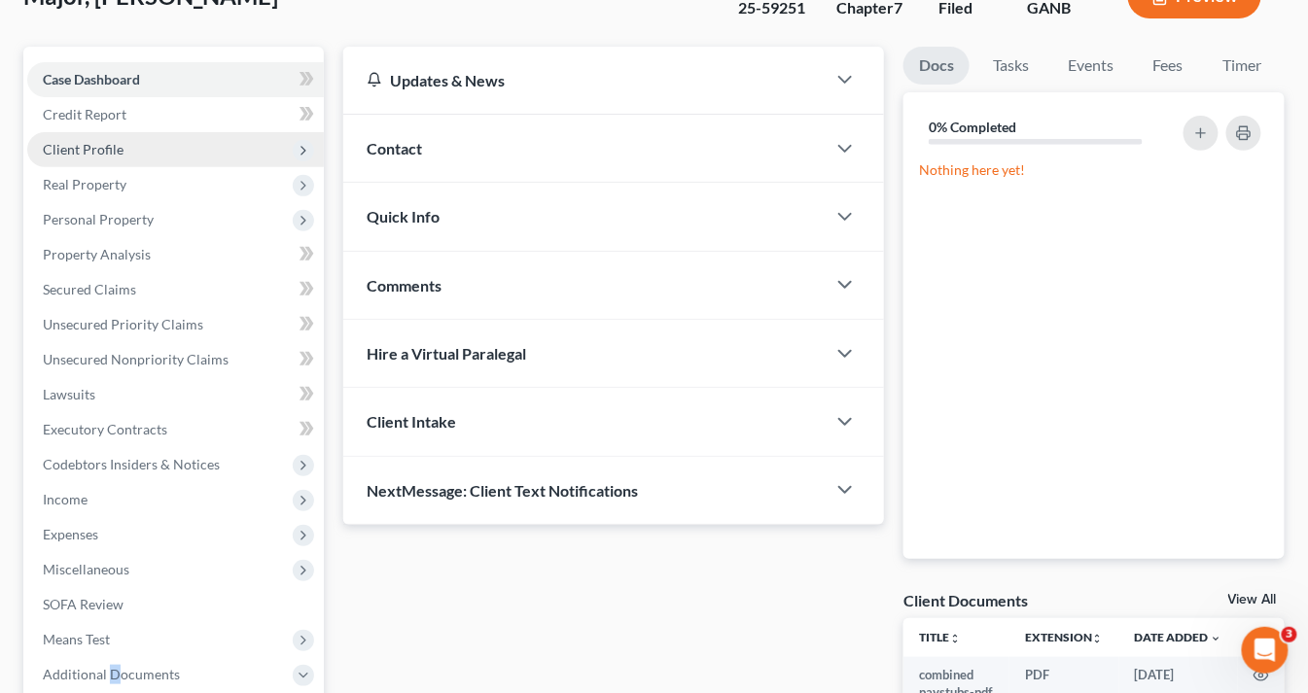
scroll to position [78, 0]
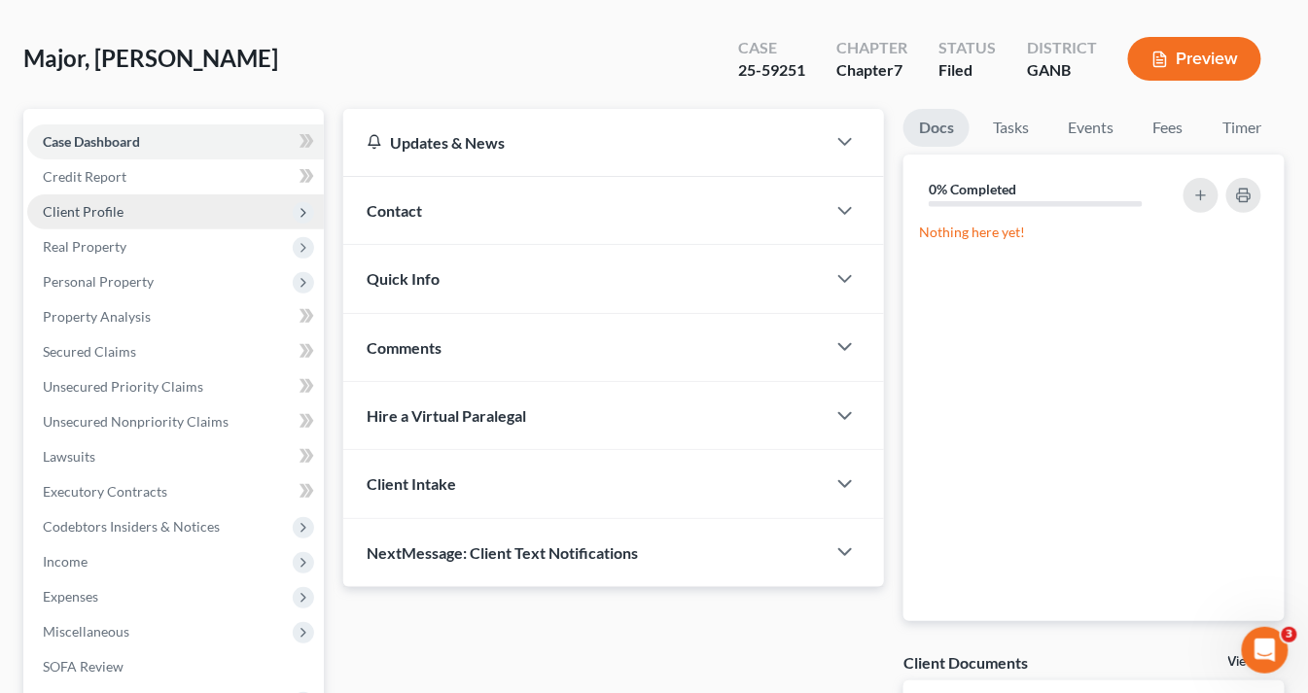
click at [94, 206] on span "Client Profile" at bounding box center [83, 211] width 81 height 17
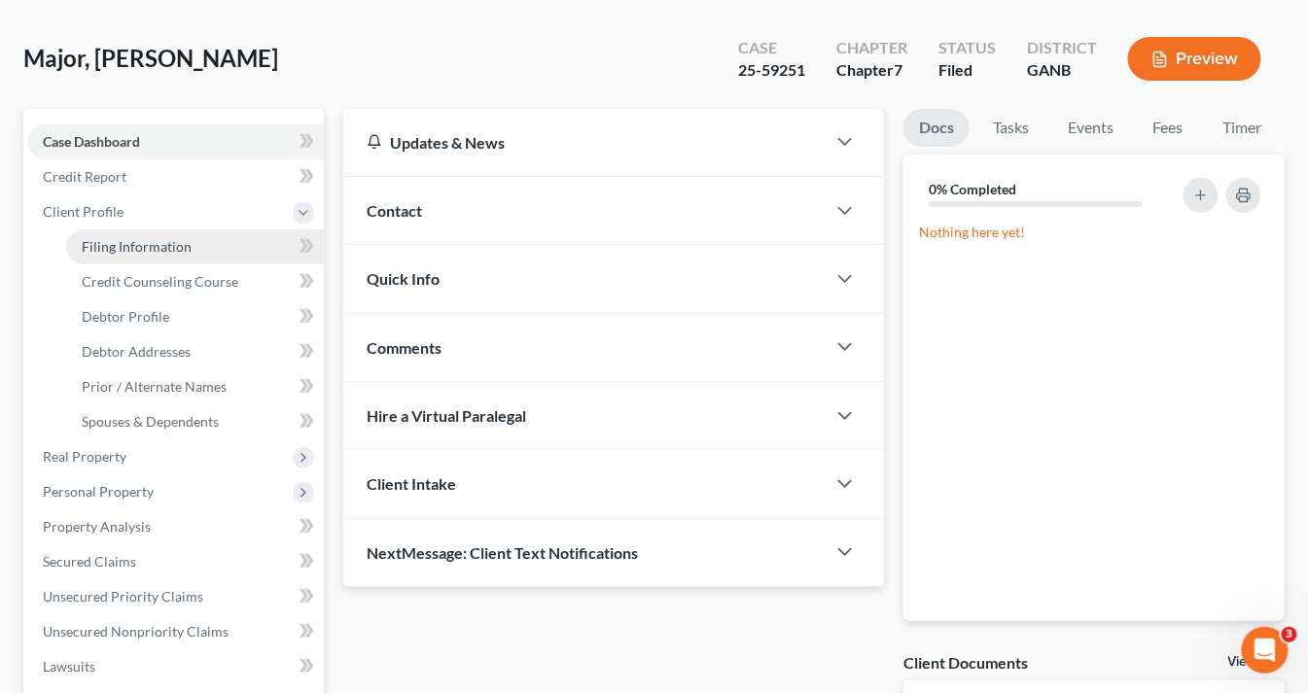
click at [110, 247] on span "Filing Information" at bounding box center [137, 246] width 110 height 17
select select "1"
select select "0"
select select "19"
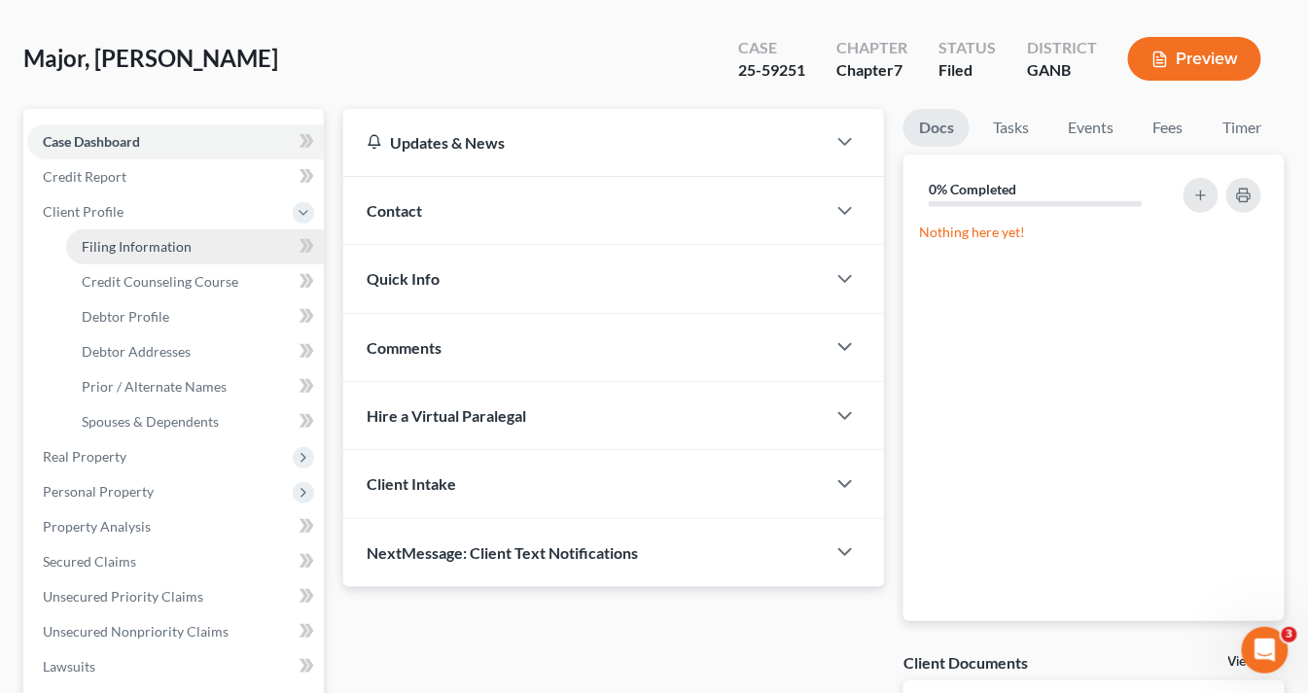
select select "0"
select select "10"
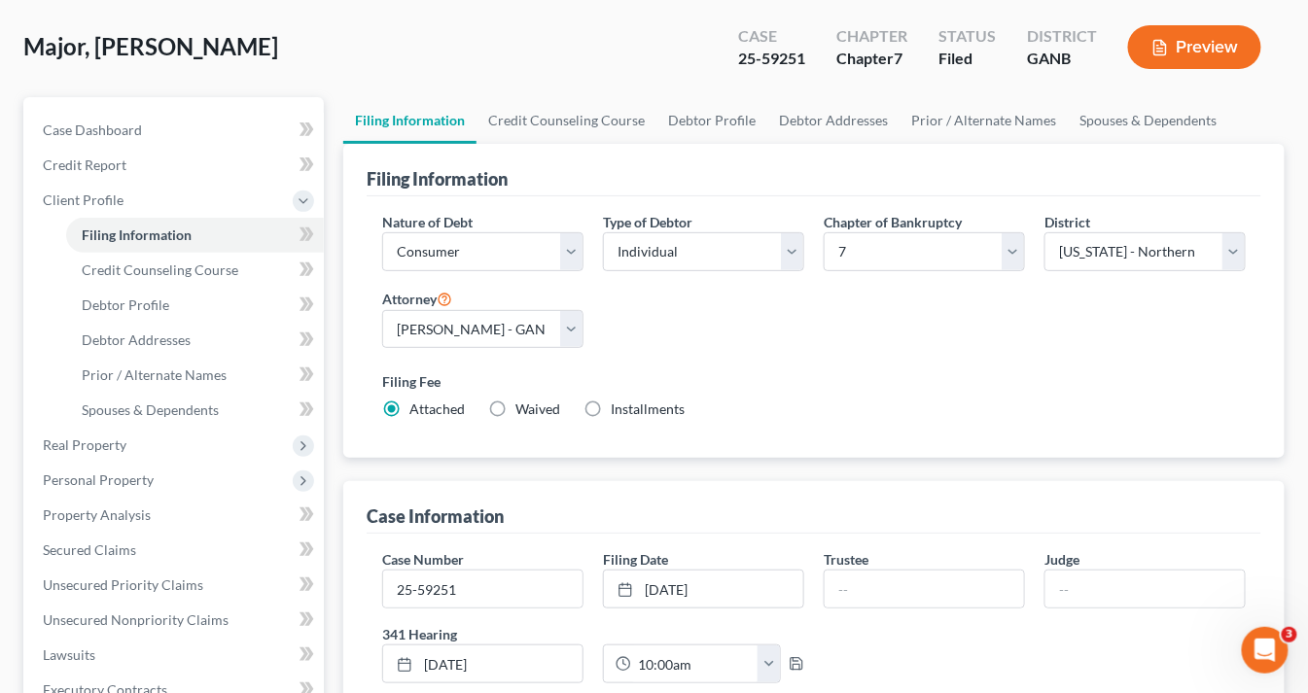
scroll to position [156, 0]
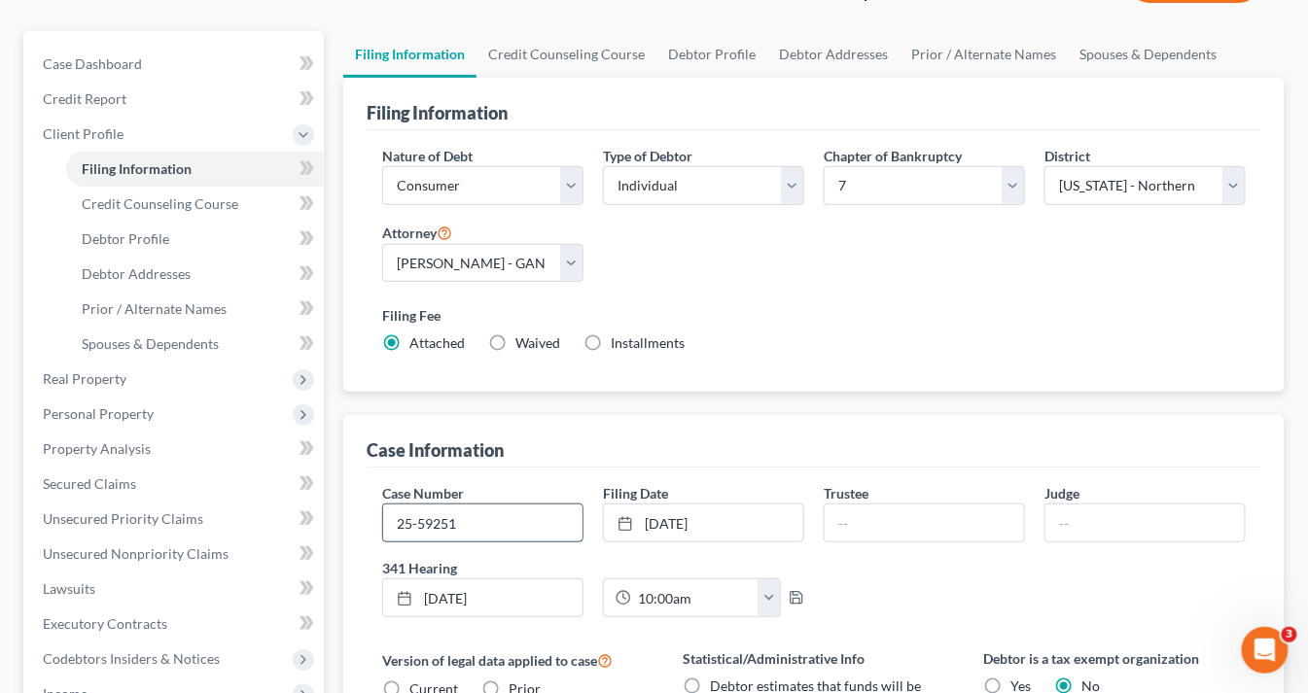
click at [465, 520] on input "25-59251" at bounding box center [482, 523] width 199 height 37
type input "25-59251-lrc"
click at [846, 514] on input "text" at bounding box center [923, 523] width 199 height 37
type input "[PERSON_NAME]"
click at [1078, 515] on input "text" at bounding box center [1144, 523] width 199 height 37
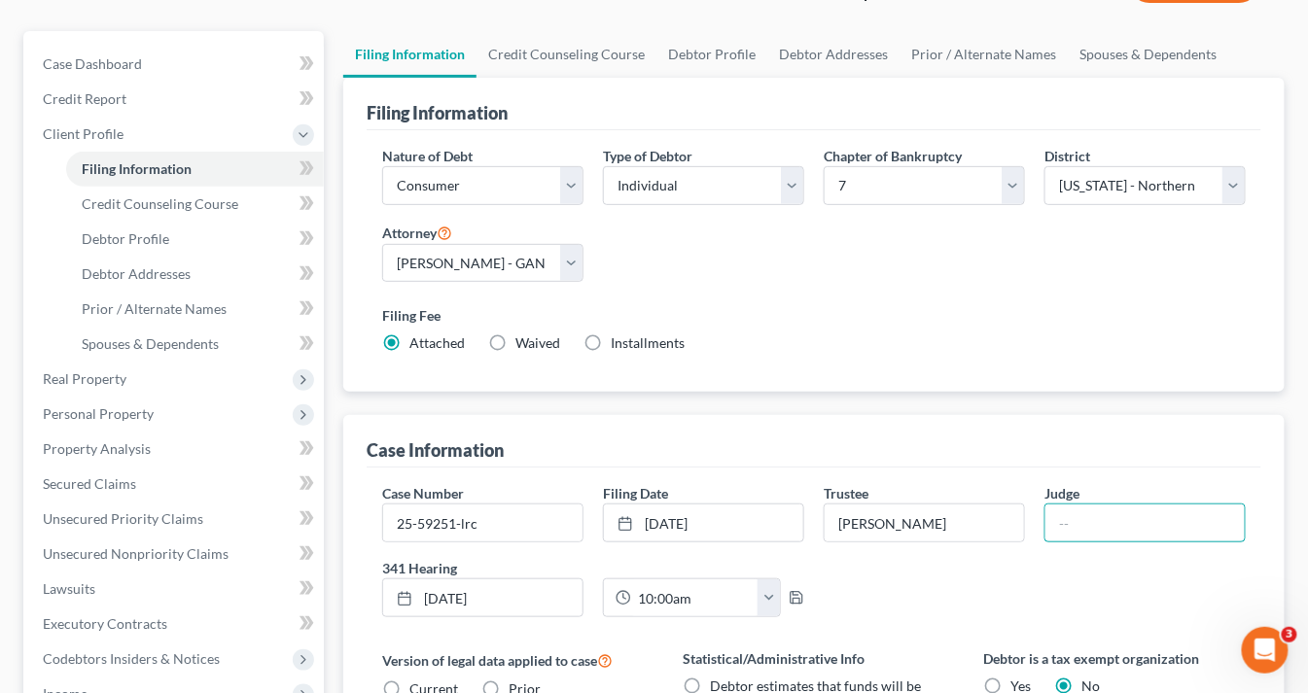
type input "[GEOGRAPHIC_DATA]"
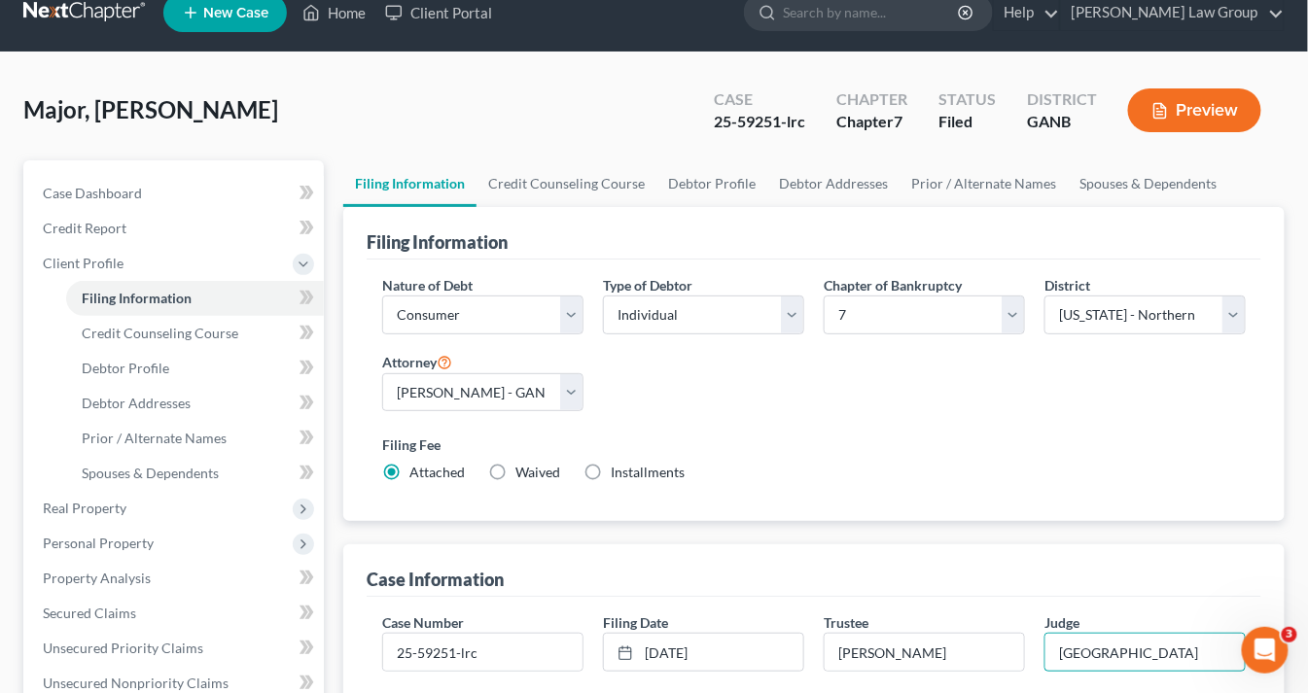
scroll to position [0, 0]
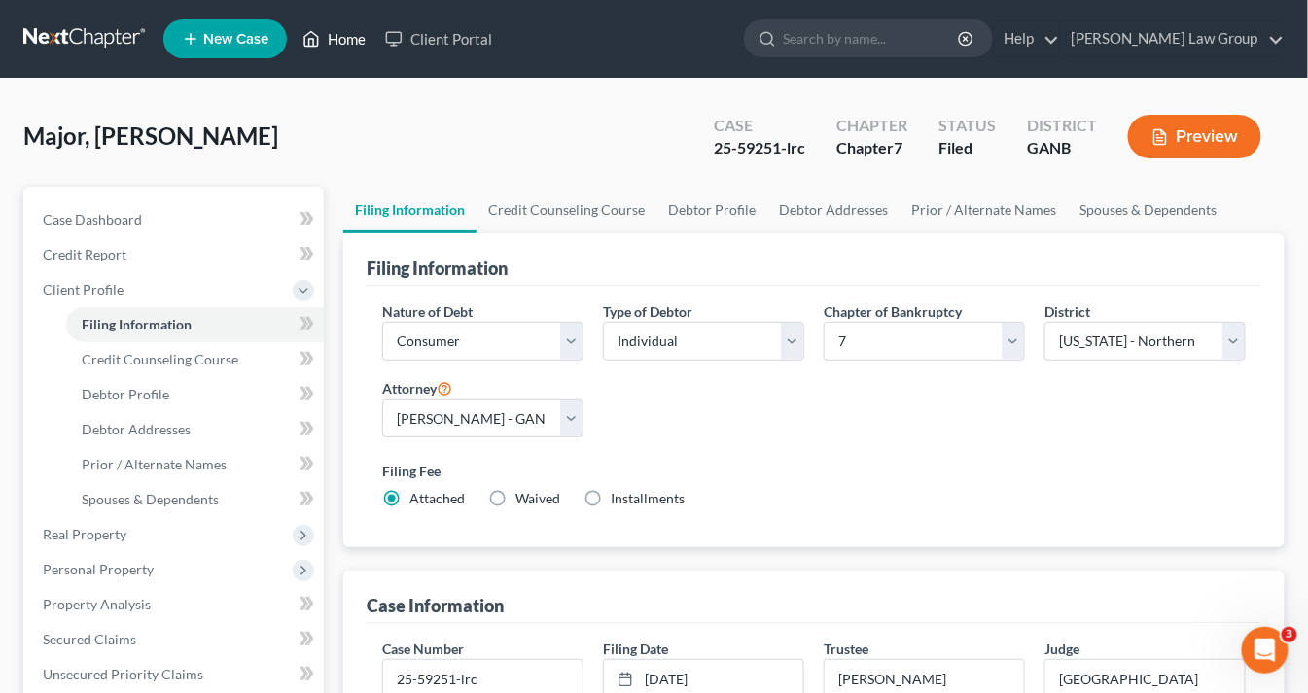
click at [344, 38] on link "Home" at bounding box center [334, 38] width 83 height 35
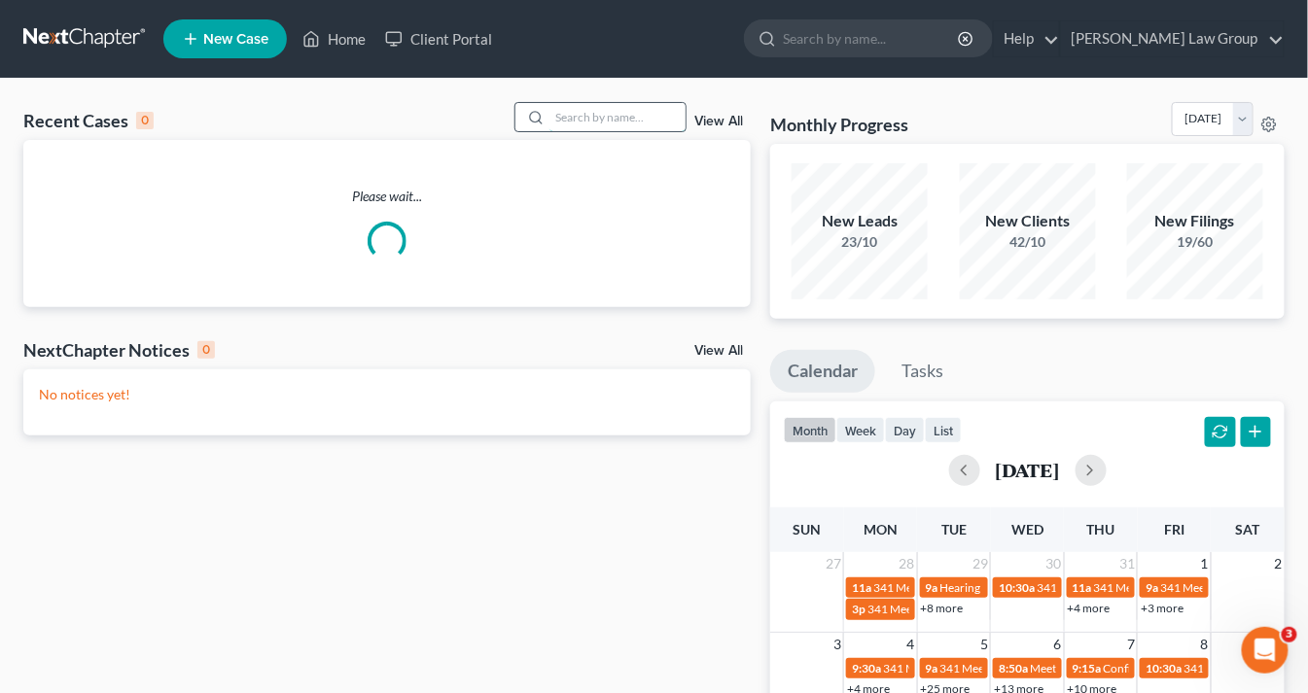
click at [596, 115] on input "search" at bounding box center [617, 117] width 136 height 28
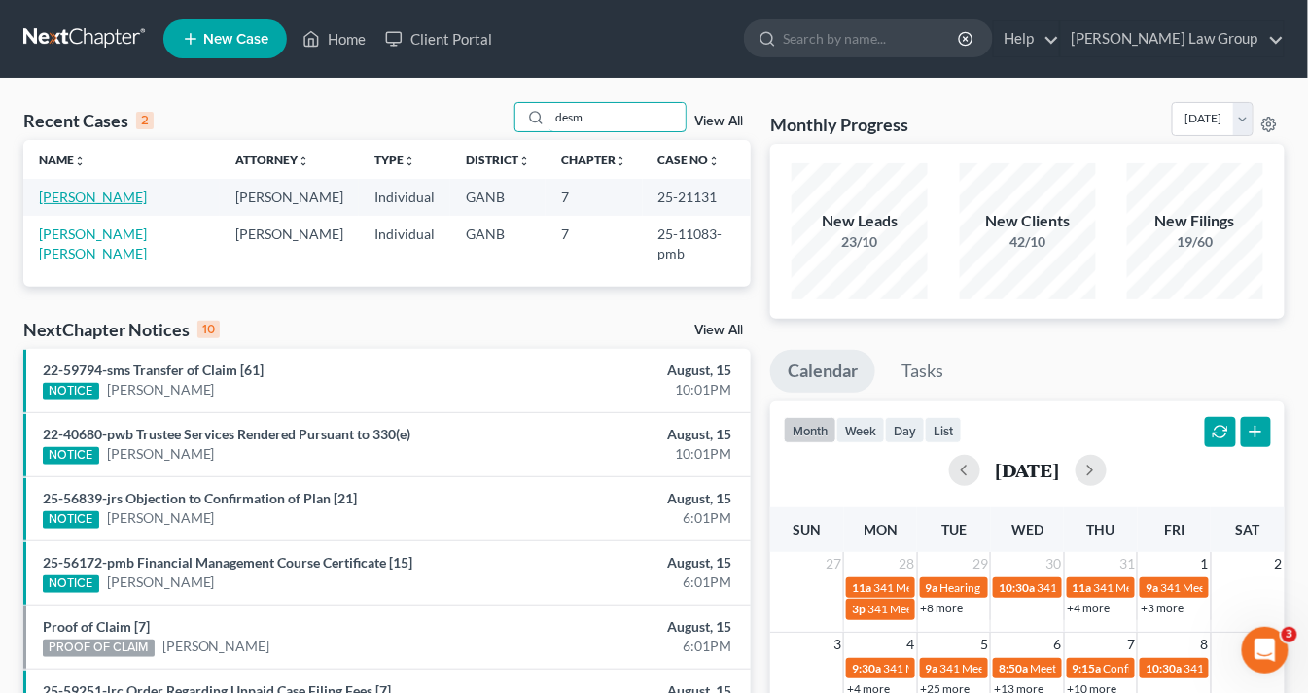
type input "desm"
click at [98, 190] on link "[PERSON_NAME]" at bounding box center [93, 197] width 108 height 17
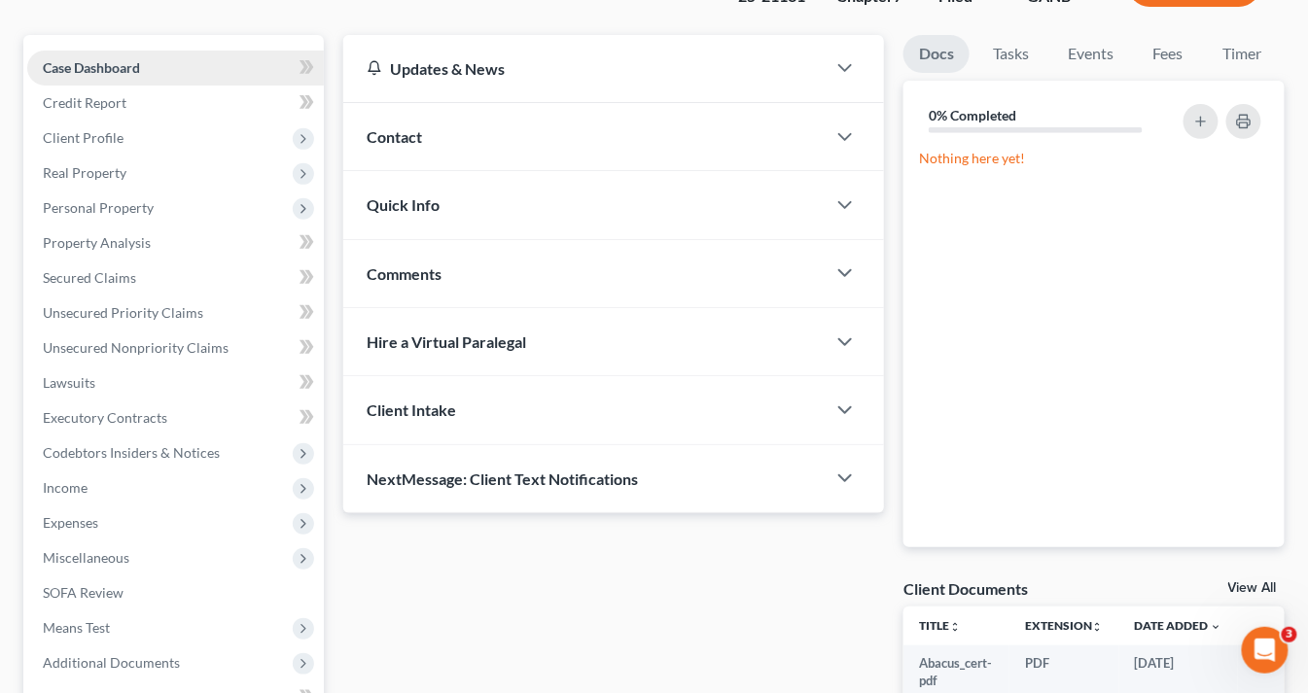
scroll to position [78, 0]
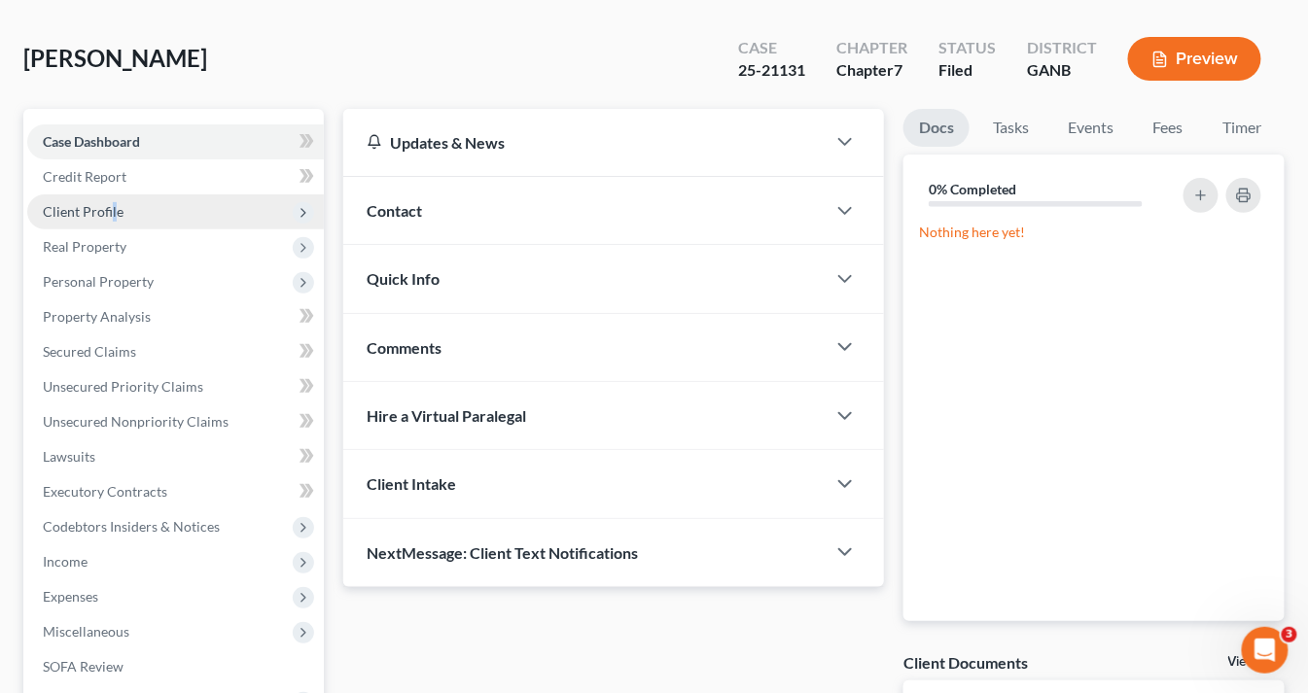
click at [112, 207] on span "Client Profile" at bounding box center [83, 211] width 81 height 17
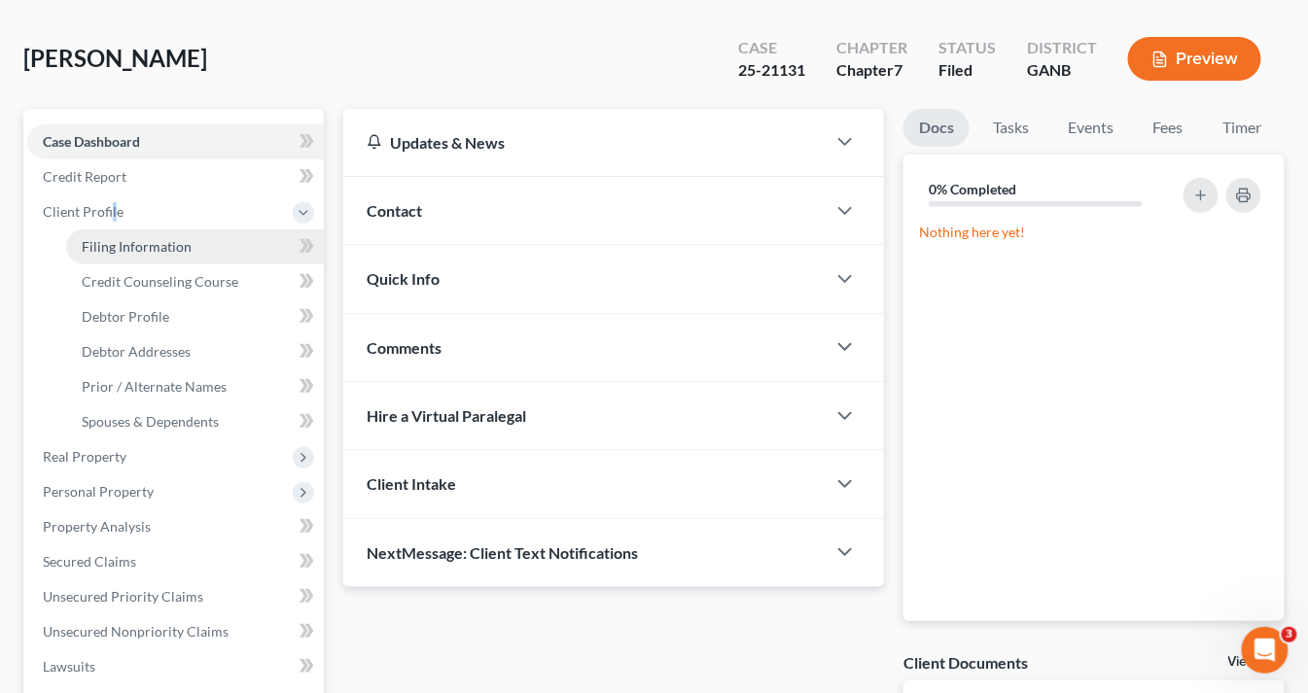
click at [157, 239] on span "Filing Information" at bounding box center [137, 246] width 110 height 17
select select "1"
select select "0"
select select "19"
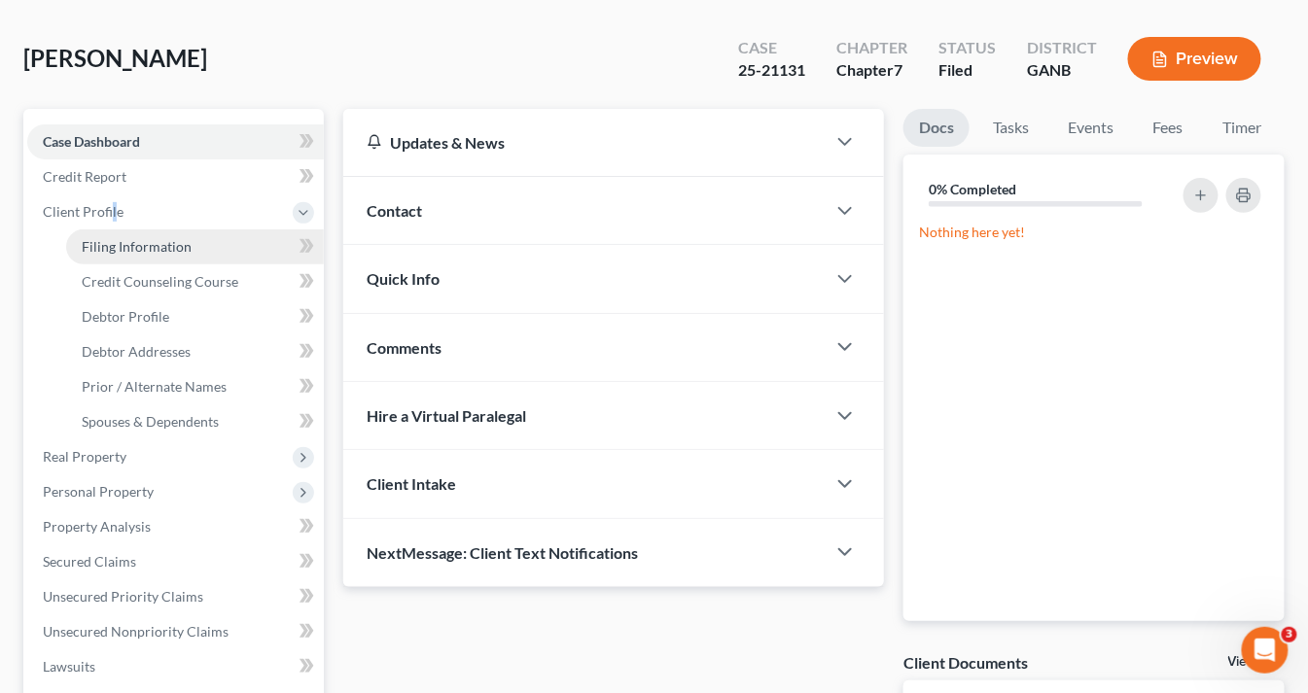
select select "0"
select select "10"
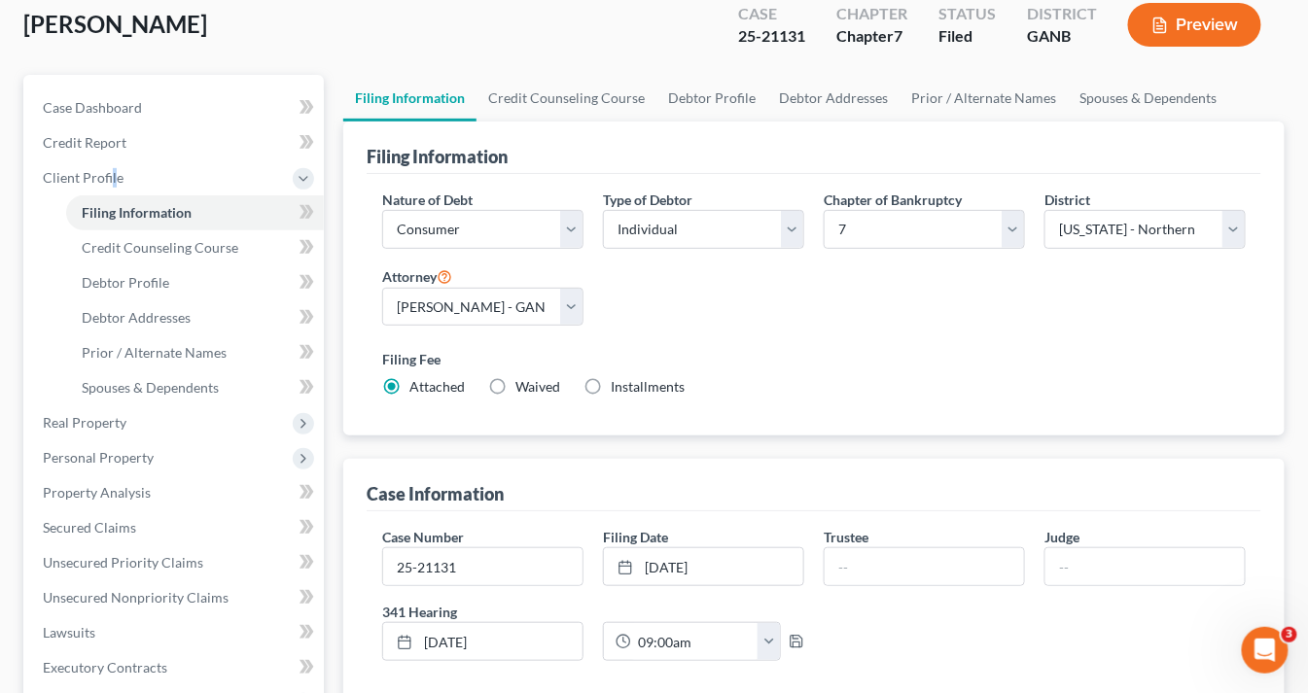
scroll to position [233, 0]
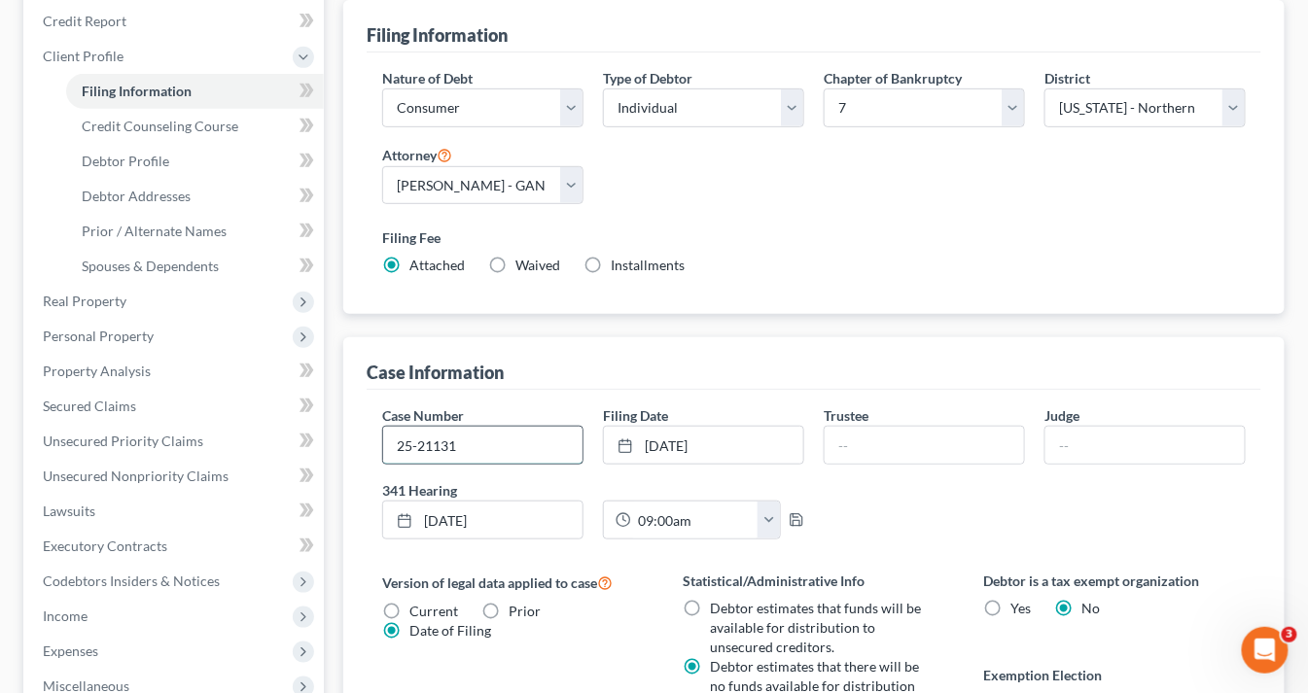
click at [471, 436] on input "25-21131" at bounding box center [482, 445] width 199 height 37
type input "25-21131-jrs"
click at [886, 442] on input "text" at bounding box center [923, 445] width 199 height 37
click at [873, 439] on input "[PERSON_NAME]" at bounding box center [923, 445] width 199 height 37
drag, startPoint x: 877, startPoint y: 438, endPoint x: 888, endPoint y: 438, distance: 10.7
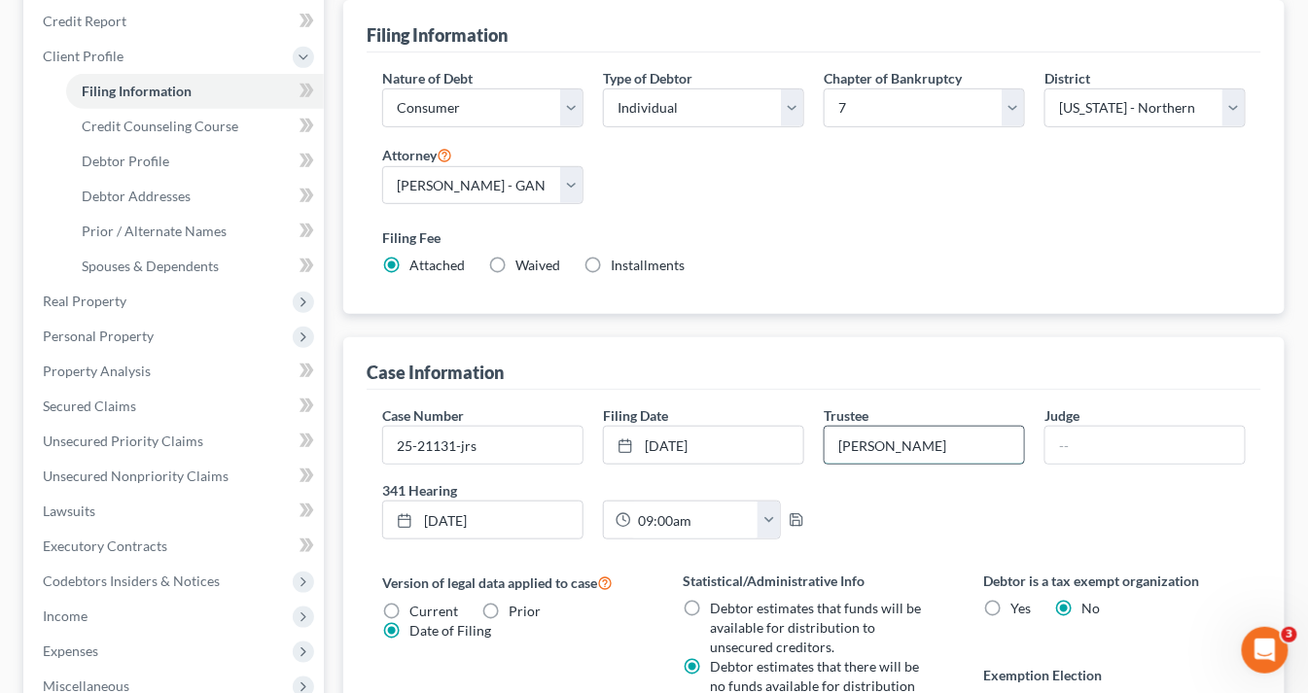
click at [880, 438] on input "[PERSON_NAME]" at bounding box center [923, 445] width 199 height 37
type input "[PERSON_NAME]"
click at [1084, 445] on input "text" at bounding box center [1144, 445] width 199 height 37
type input "[GEOGRAPHIC_DATA]"
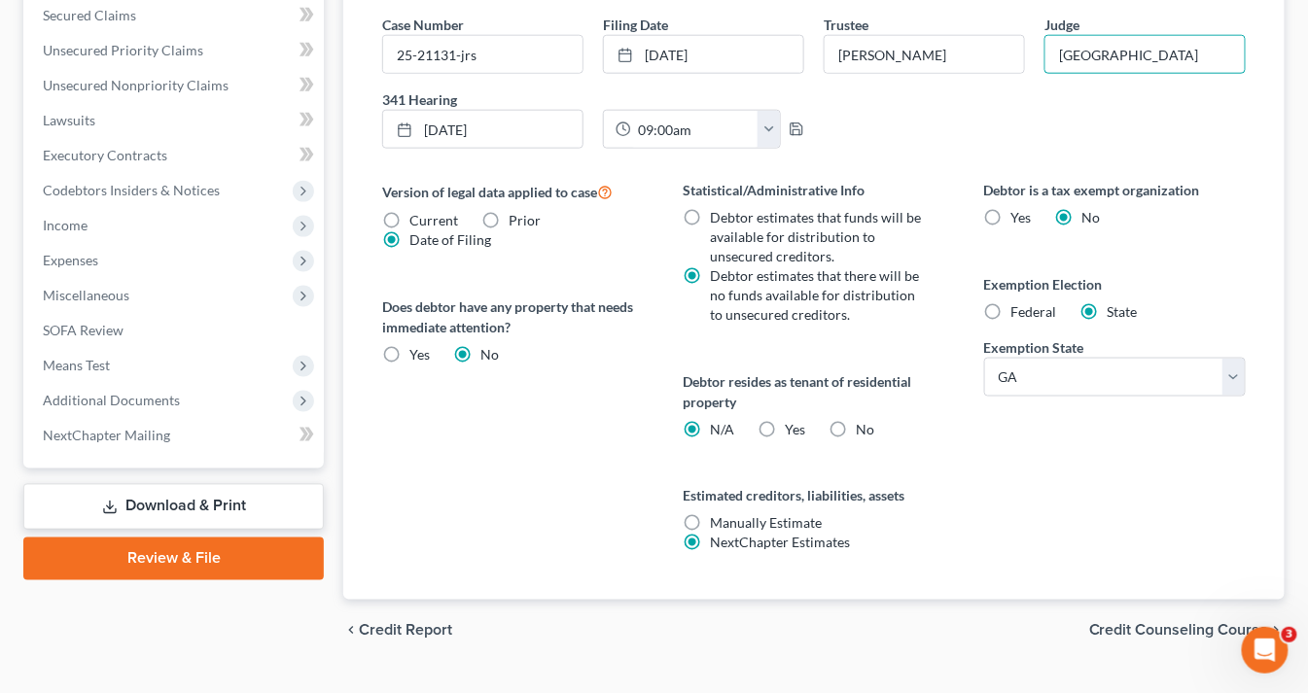
scroll to position [660, 0]
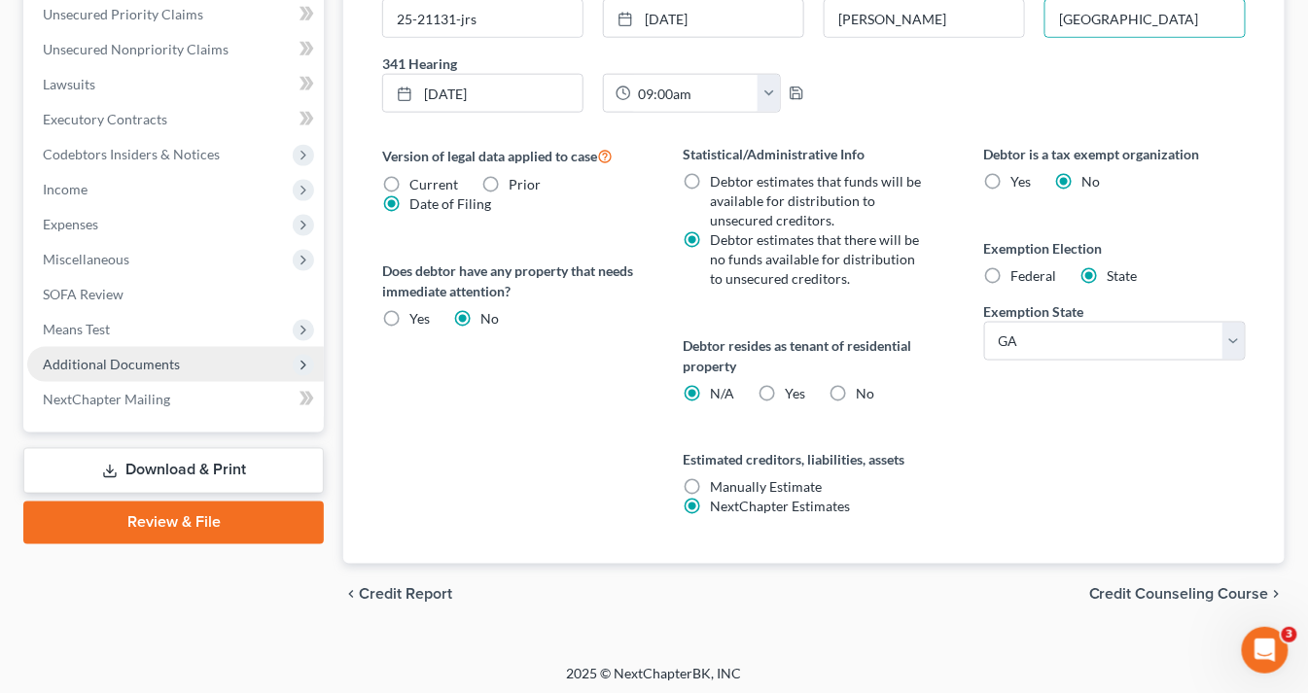
click at [145, 357] on span "Additional Documents" at bounding box center [111, 364] width 137 height 17
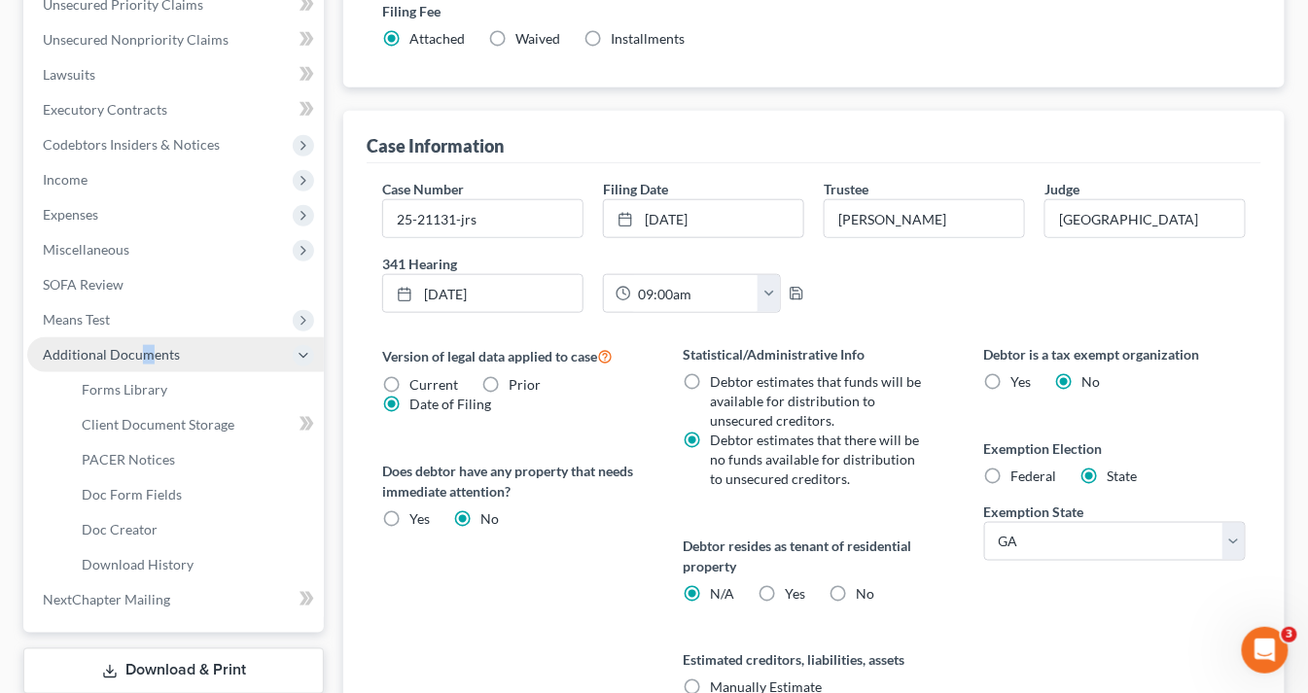
scroll to position [450, 0]
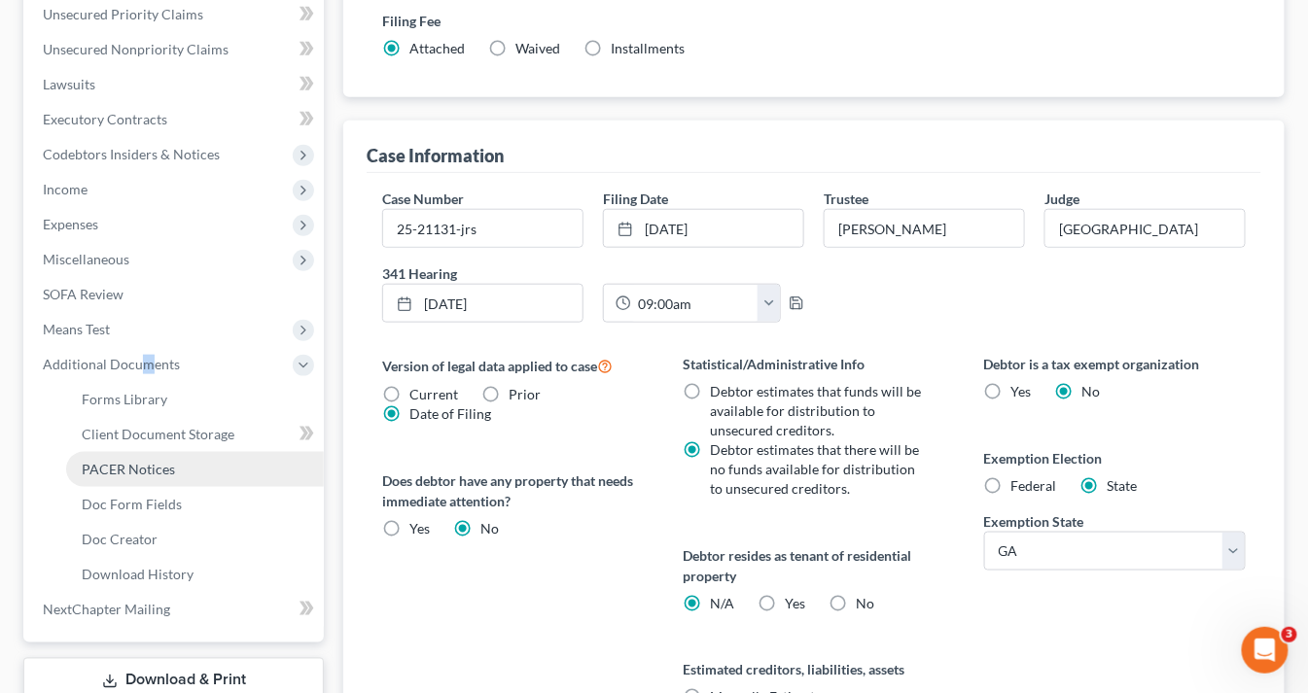
click at [175, 465] on link "PACER Notices" at bounding box center [195, 469] width 258 height 35
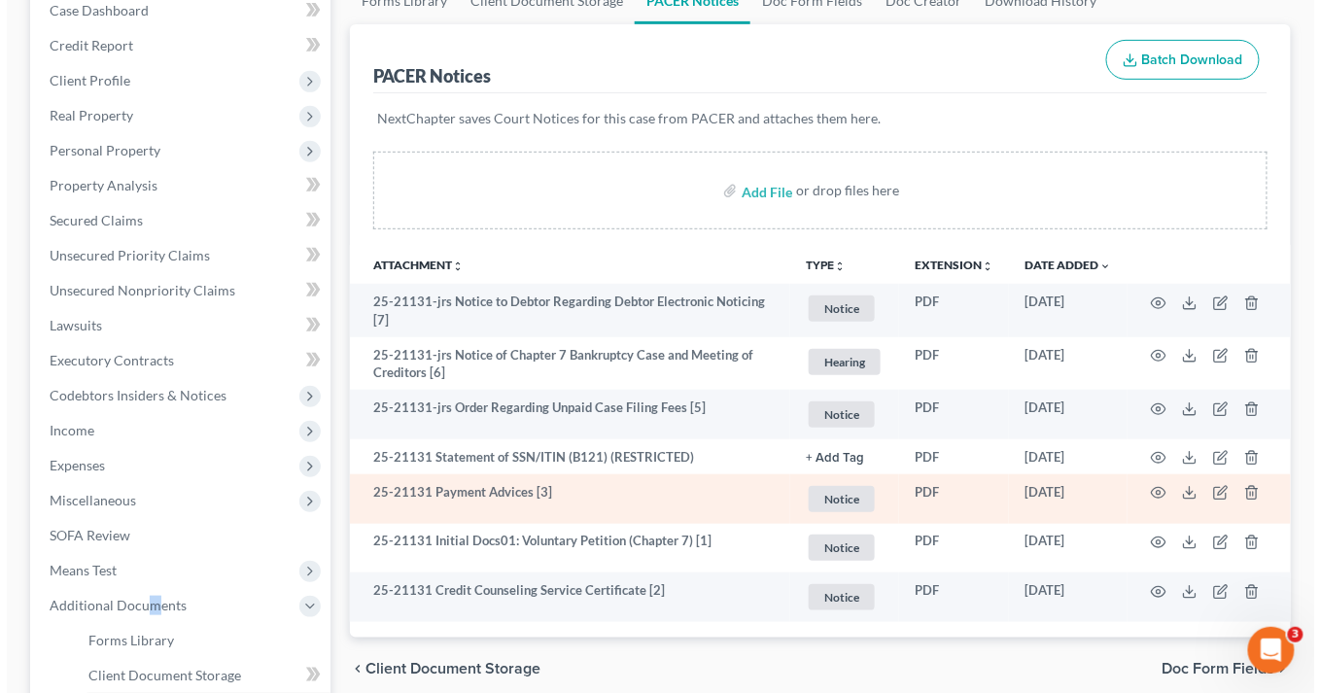
scroll to position [233, 0]
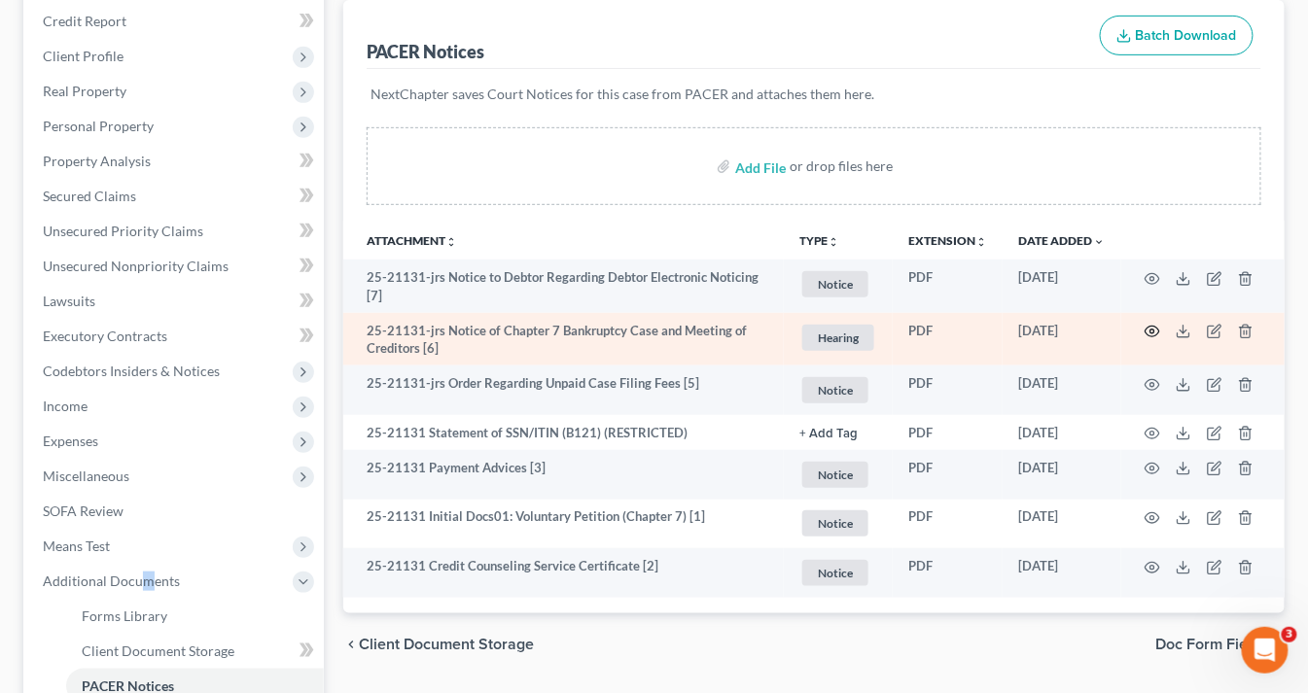
click at [1152, 326] on icon "button" at bounding box center [1152, 332] width 16 height 16
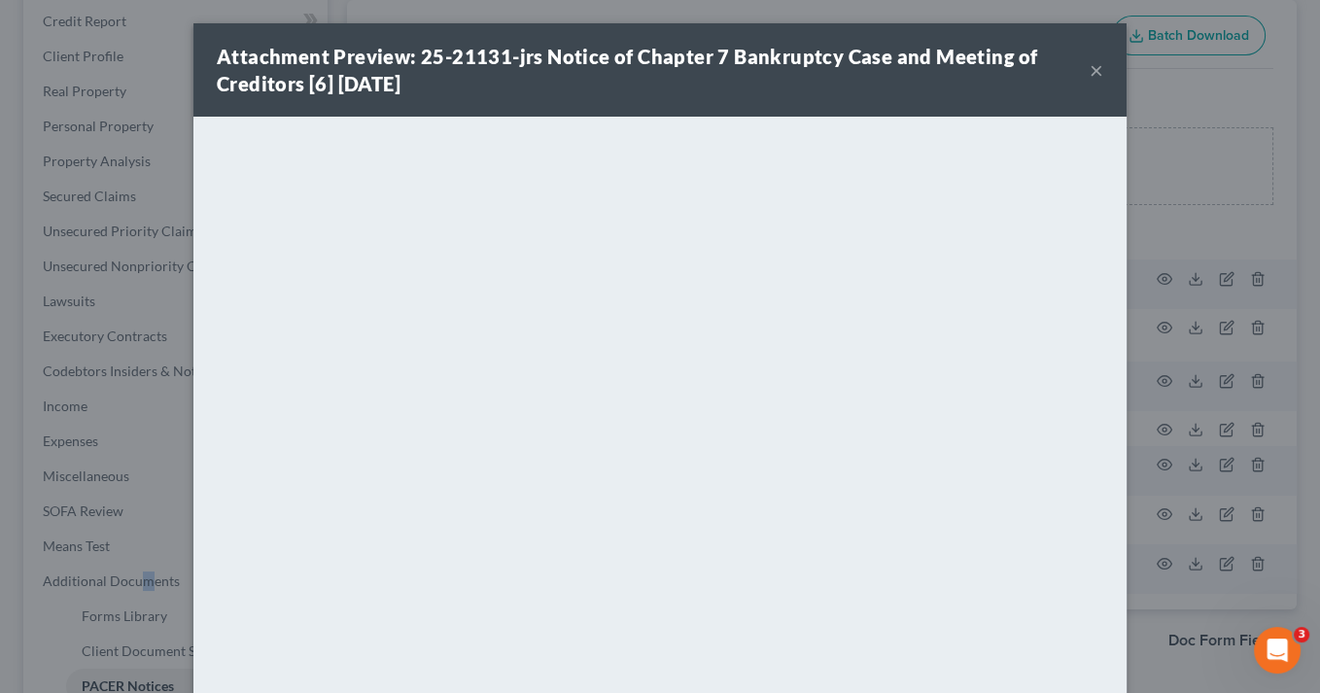
drag, startPoint x: 1086, startPoint y: 69, endPoint x: 871, endPoint y: 1, distance: 225.4
click at [1090, 69] on button "×" at bounding box center [1097, 69] width 14 height 23
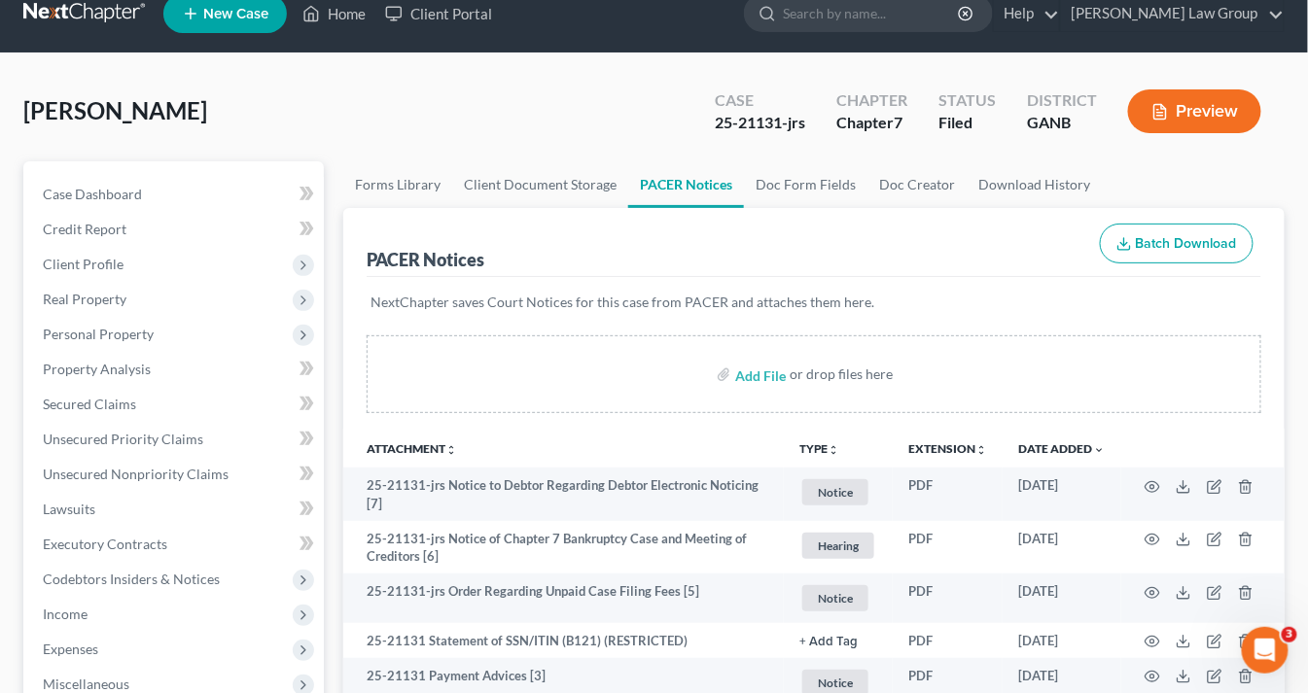
scroll to position [0, 0]
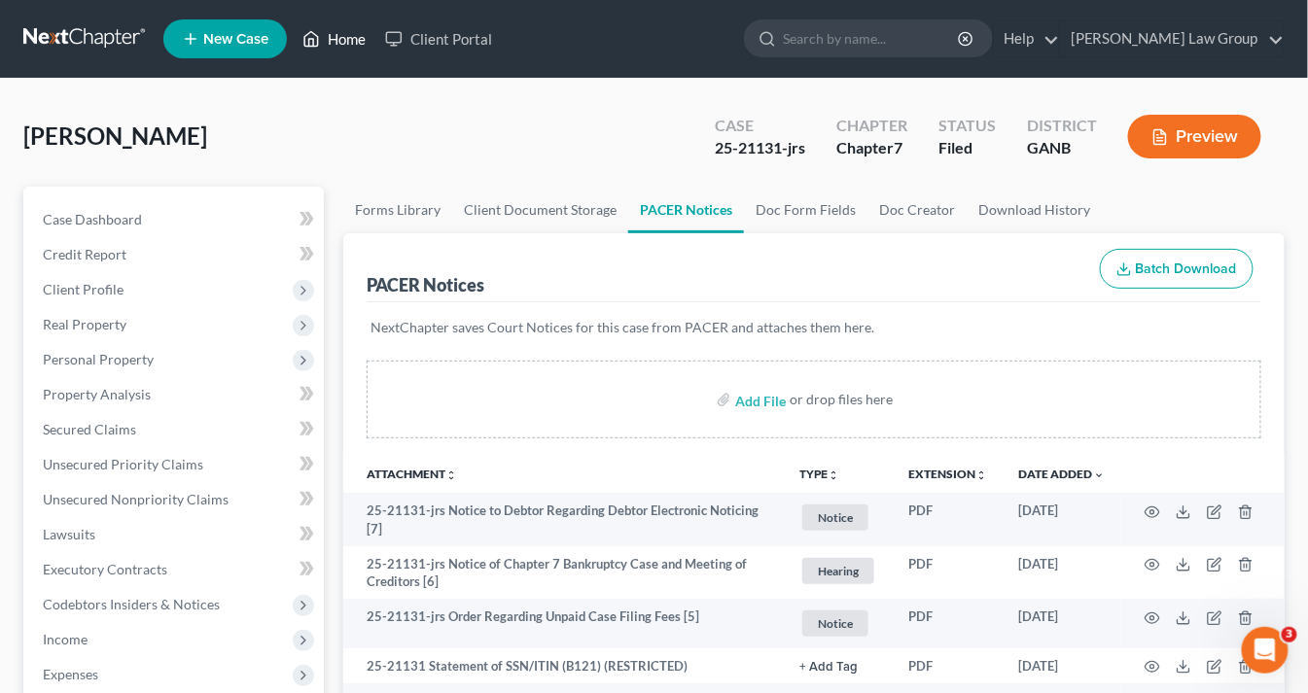
click at [351, 44] on link "Home" at bounding box center [334, 38] width 83 height 35
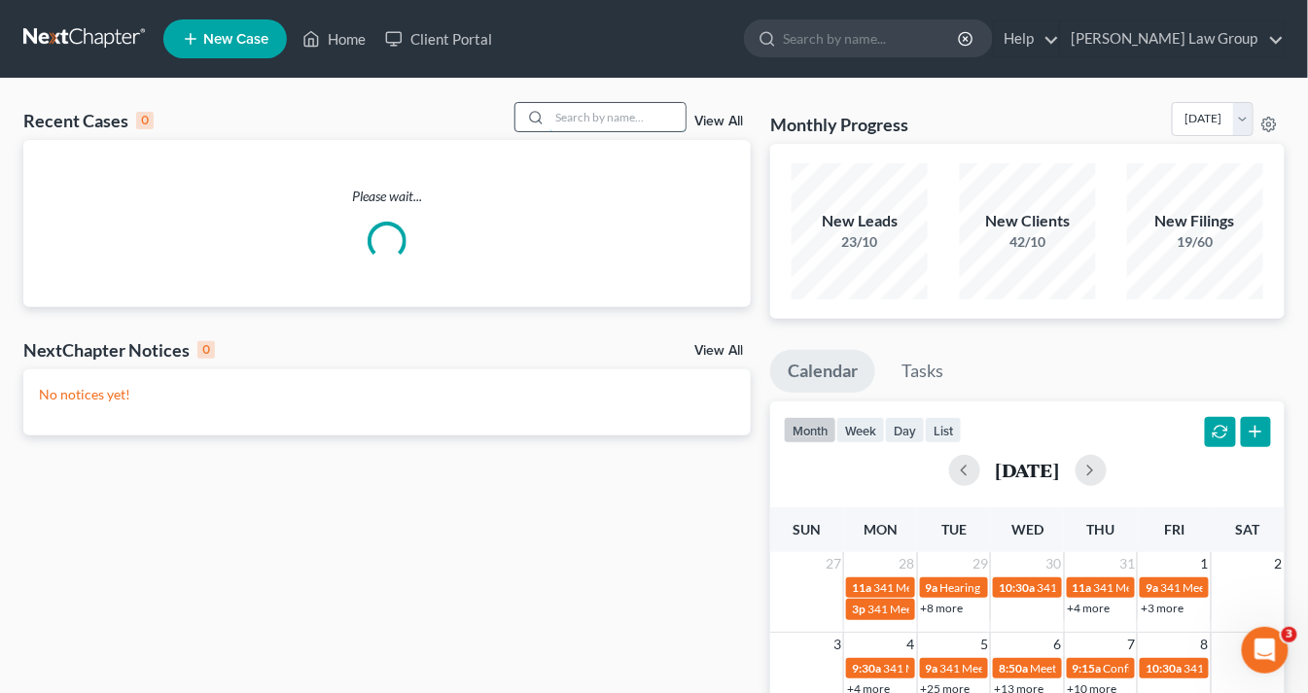
click at [562, 120] on input "search" at bounding box center [617, 117] width 136 height 28
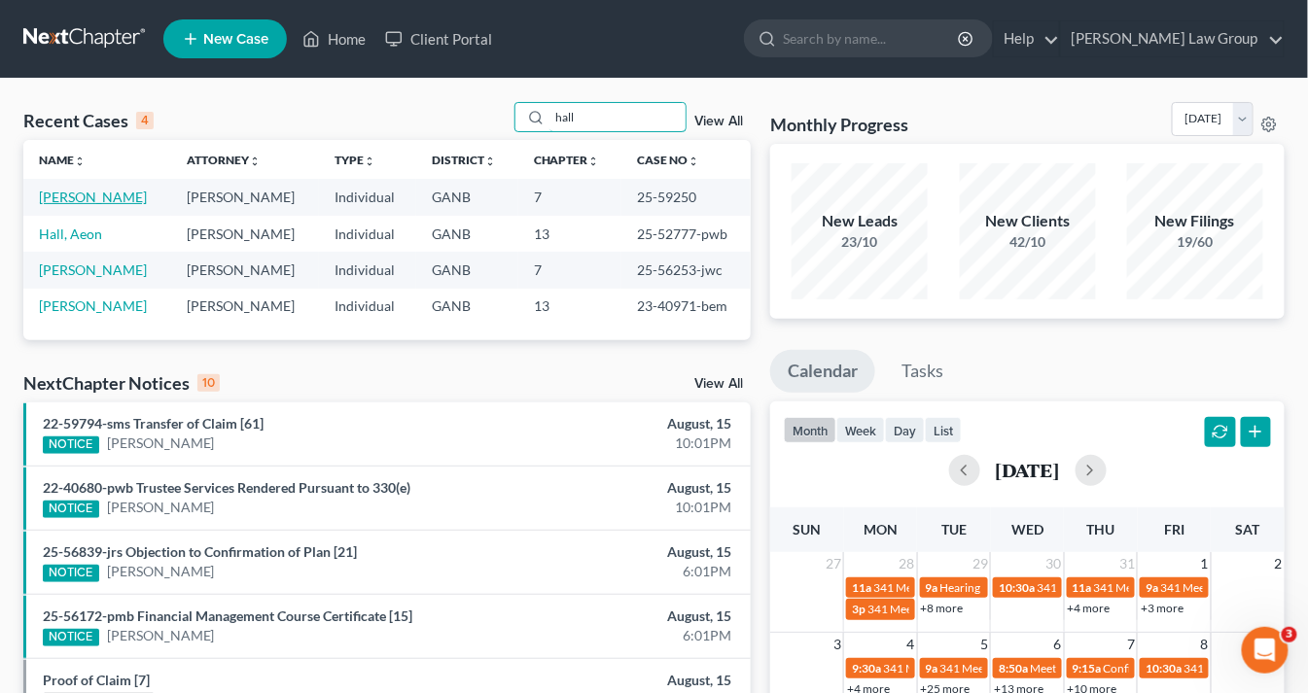
type input "hall"
click at [96, 200] on link "[PERSON_NAME]" at bounding box center [93, 197] width 108 height 17
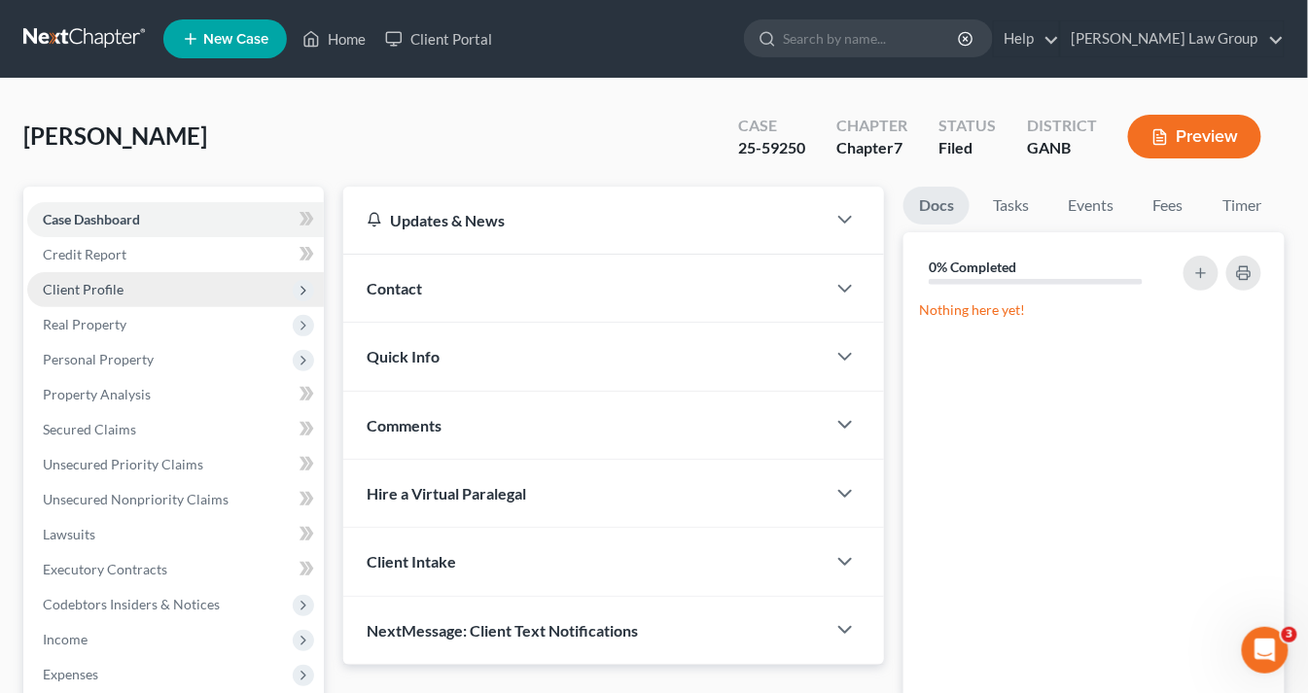
click at [116, 293] on span "Client Profile" at bounding box center [83, 289] width 81 height 17
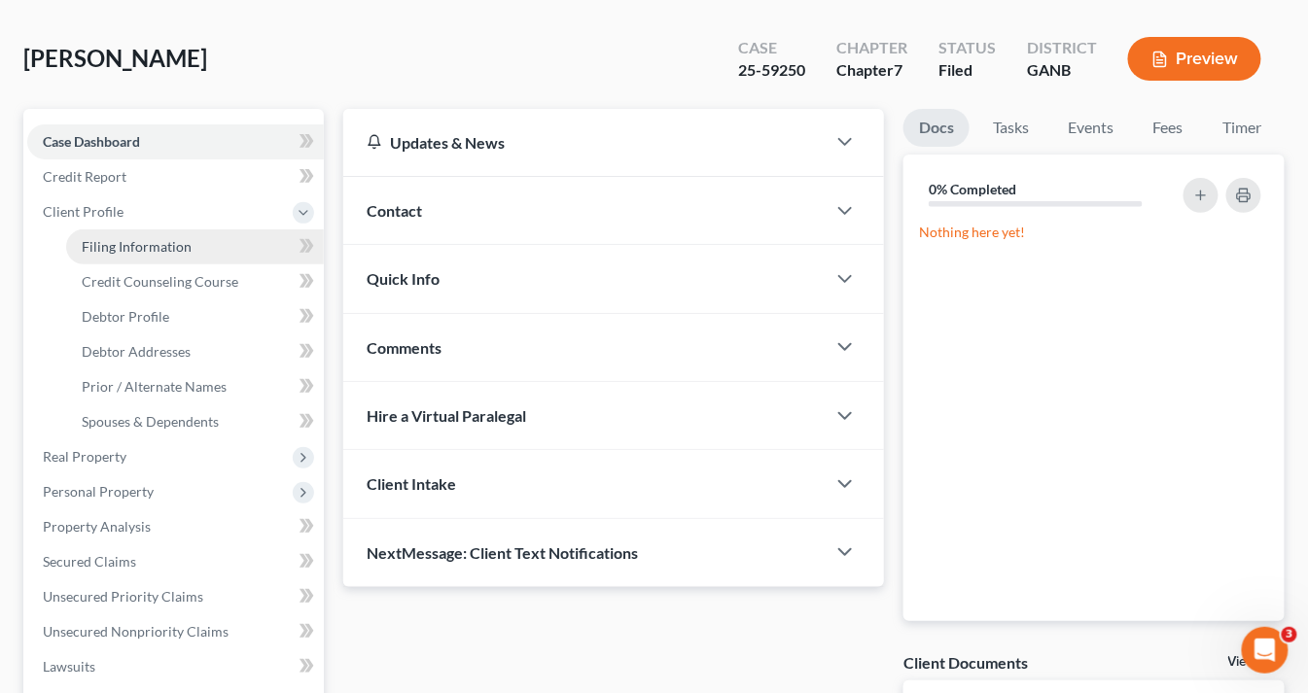
click at [172, 247] on span "Filing Information" at bounding box center [137, 246] width 110 height 17
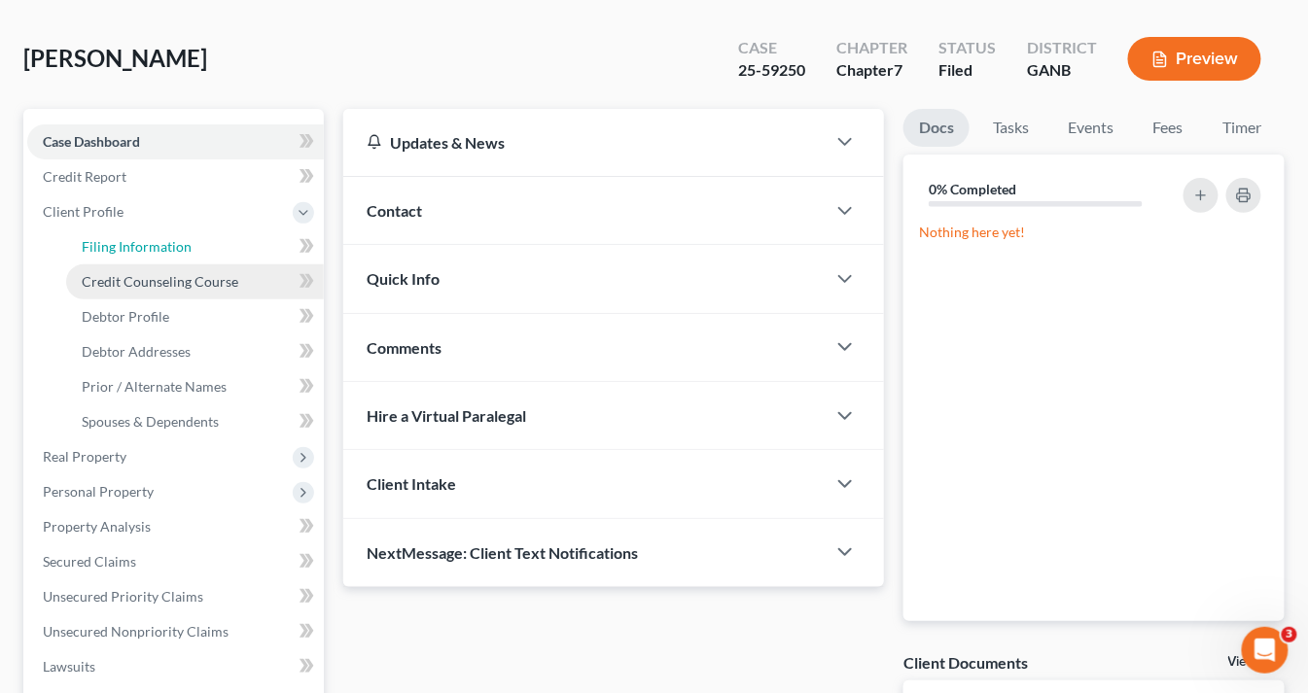
select select "1"
select select "0"
select select "19"
select select "0"
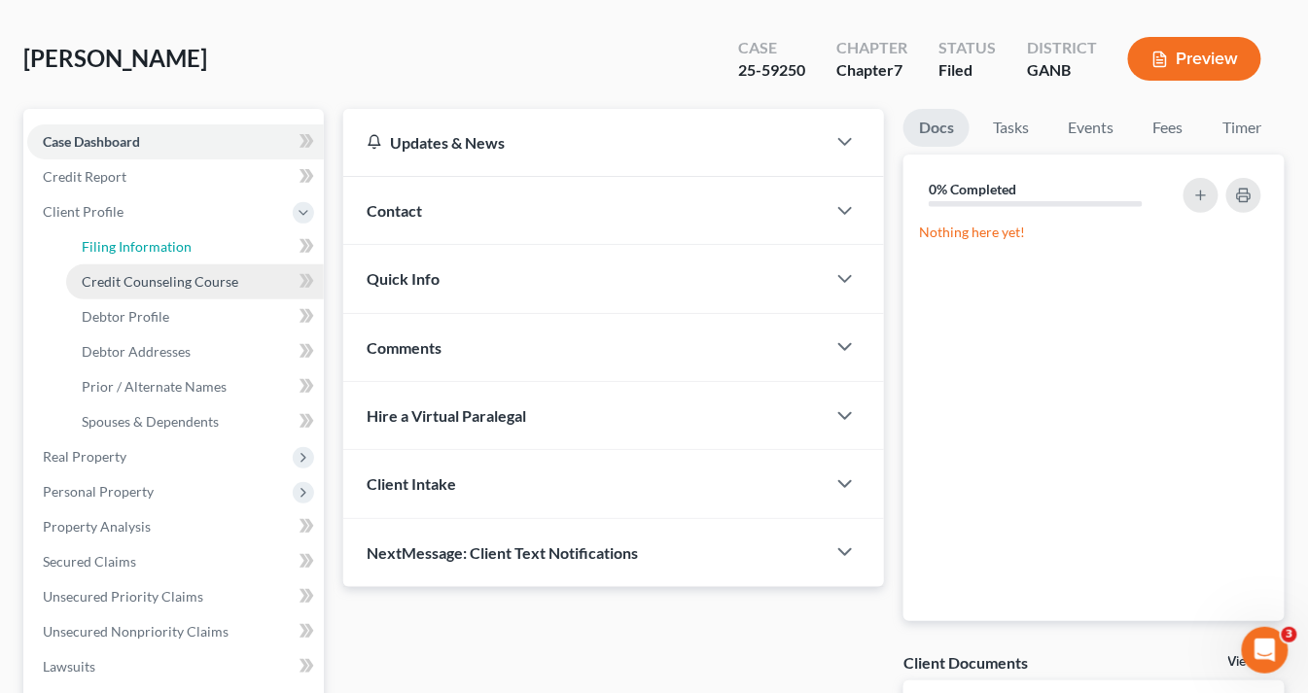
select select "10"
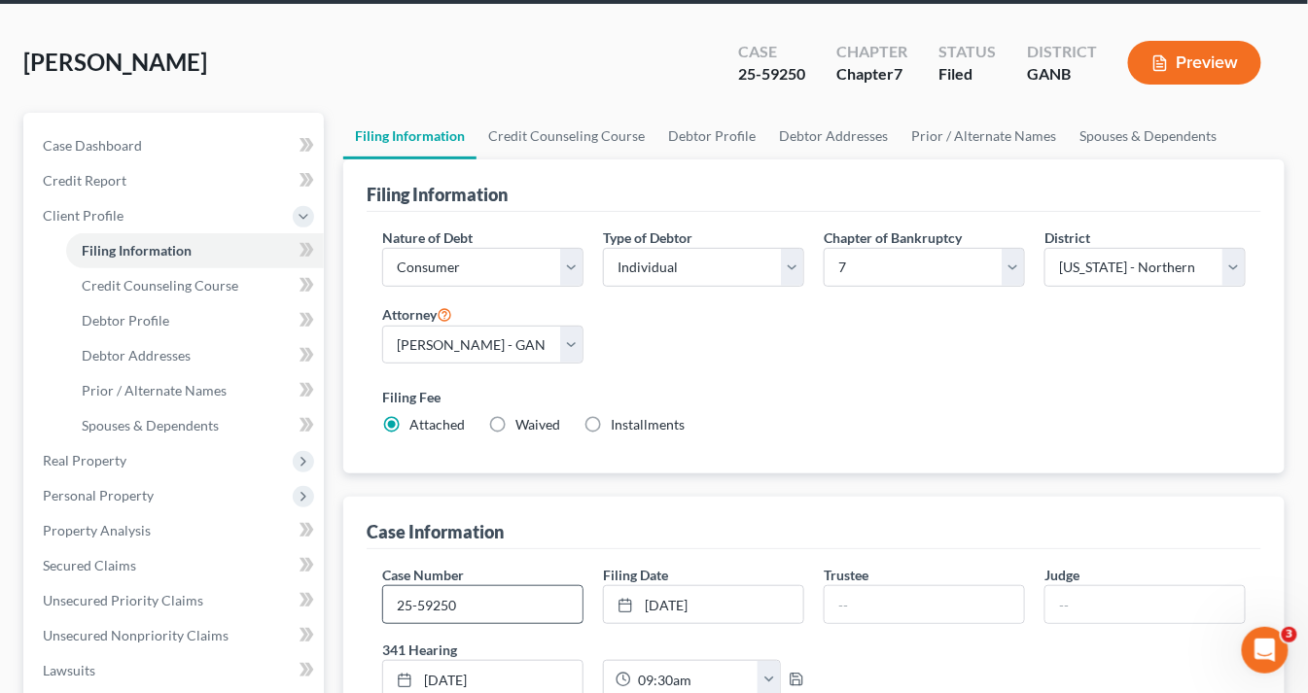
scroll to position [156, 0]
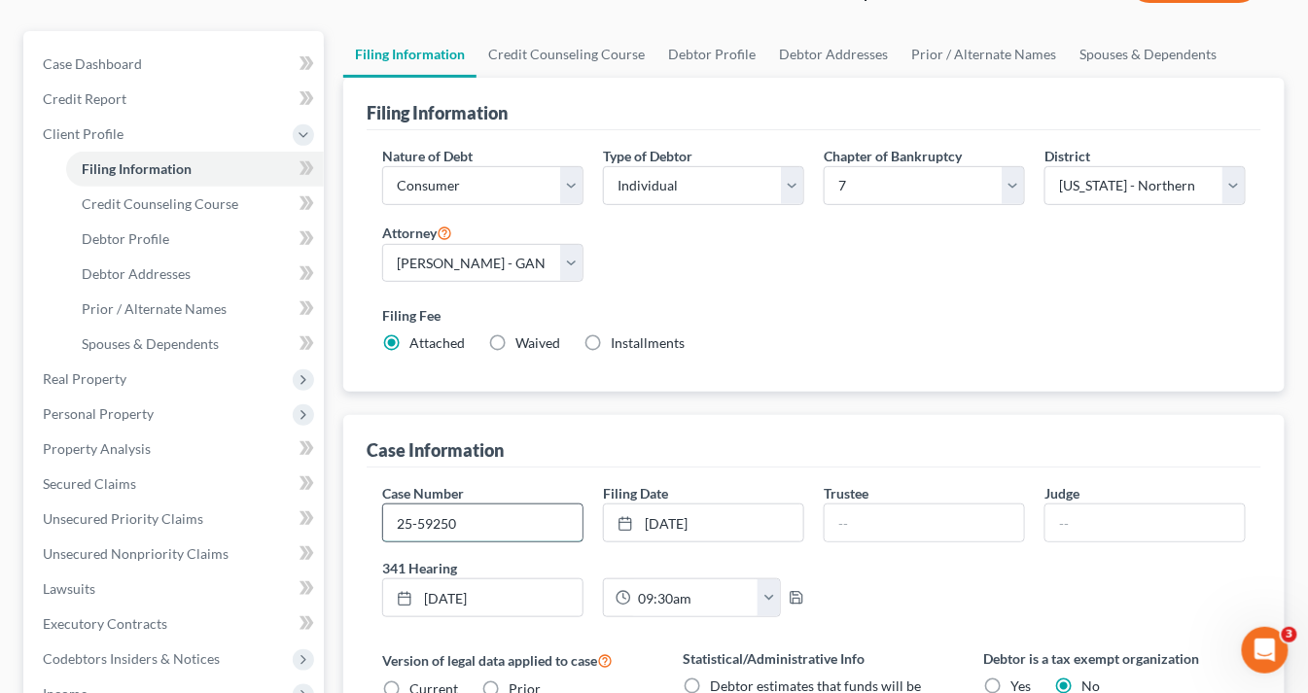
click at [489, 520] on input "25-59250" at bounding box center [482, 523] width 199 height 37
type input "25-59250-a998"
click at [854, 514] on input "text" at bounding box center [923, 523] width 199 height 37
type input "[PERSON_NAME]"
click at [1086, 527] on input "text" at bounding box center [1144, 523] width 199 height 37
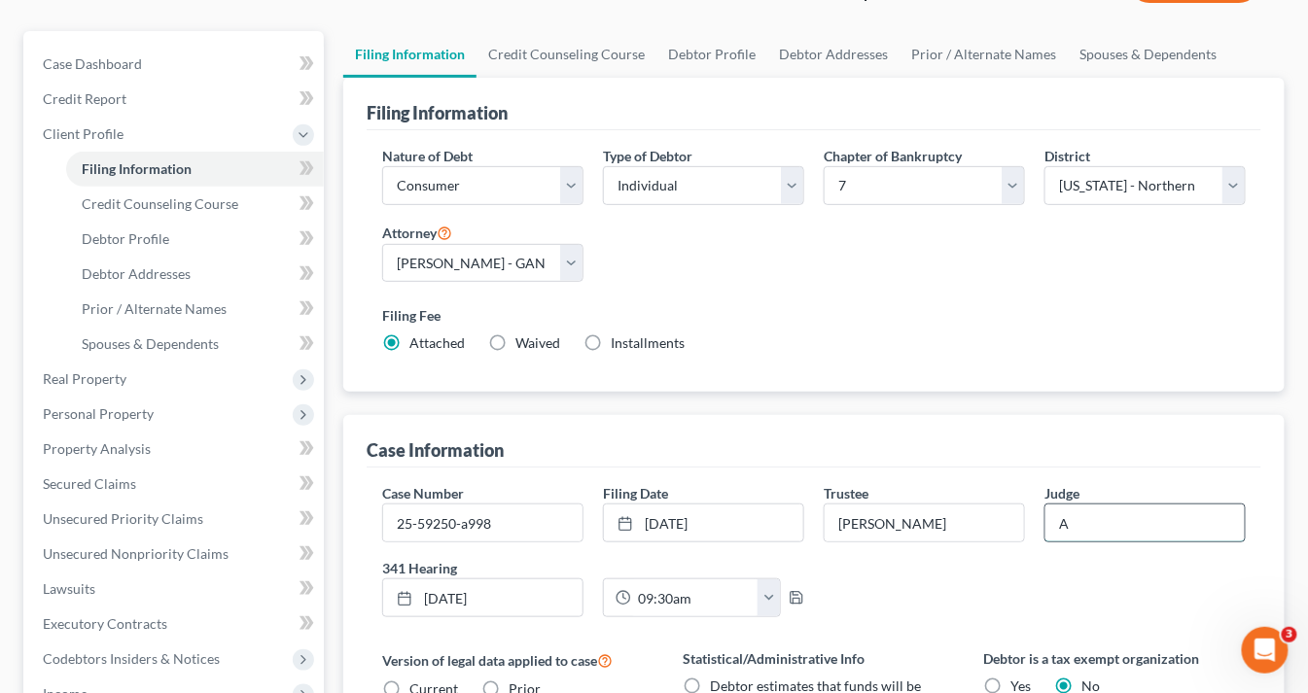
type input "[GEOGRAPHIC_DATA]"
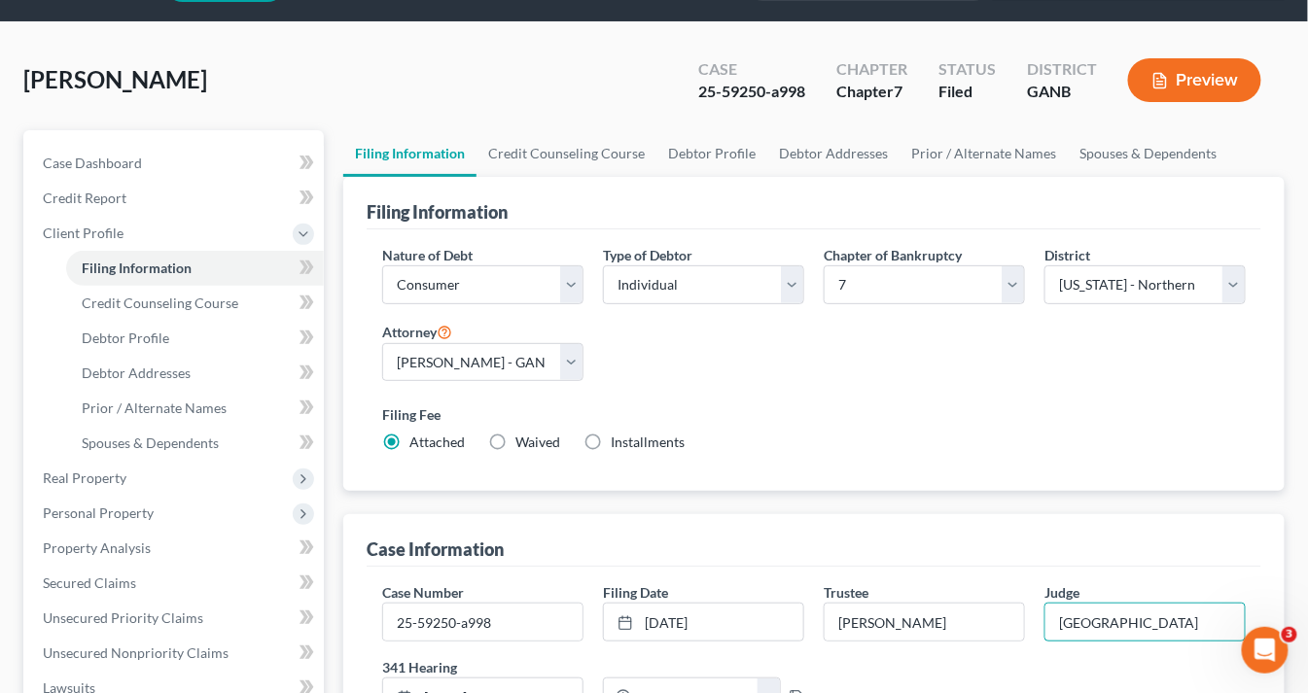
scroll to position [0, 0]
